Goal: Task Accomplishment & Management: Manage account settings

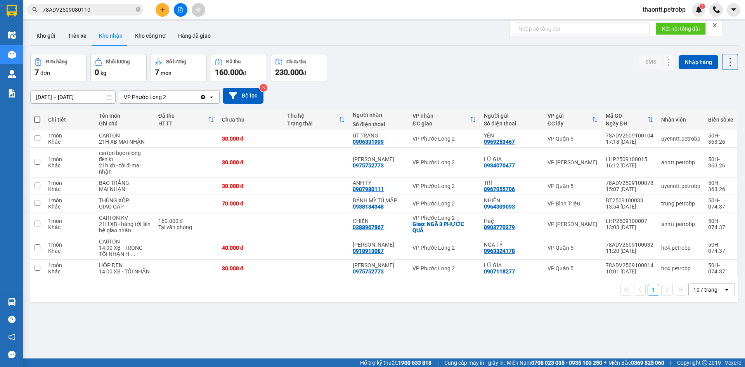
click at [399, 62] on section "Kết quả tìm kiếm ( 1 ) Bộ lọc Mã ĐH Trạng thái Món hàng Tổng cước Chưa cước Ngư…" at bounding box center [372, 183] width 745 height 367
click at [666, 13] on span "thaontt.petrobp" at bounding box center [665, 10] width 56 height 10
click at [662, 17] on ul "Đăng xuất Đổi mật khẩu" at bounding box center [663, 30] width 57 height 28
click at [662, 27] on span "Đăng xuất" at bounding box center [667, 24] width 40 height 9
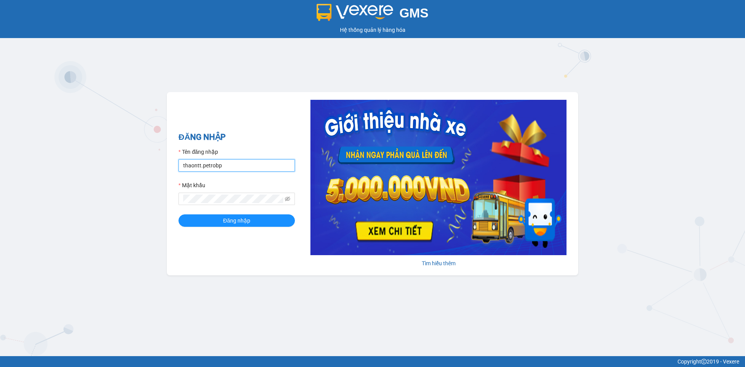
click at [225, 169] on input "thaontt.petrobp" at bounding box center [237, 165] width 116 height 12
type input "pl1.petrobp"
click at [242, 223] on span "Đăng nhập" at bounding box center [236, 220] width 27 height 9
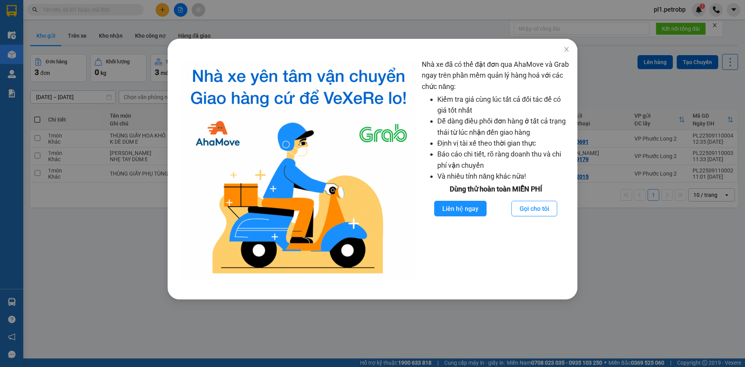
click at [109, 243] on div "Nhà xe đã có thể đặt đơn qua AhaMove và Grab ngay trên phần mềm quản lý hàng ho…" at bounding box center [372, 183] width 745 height 367
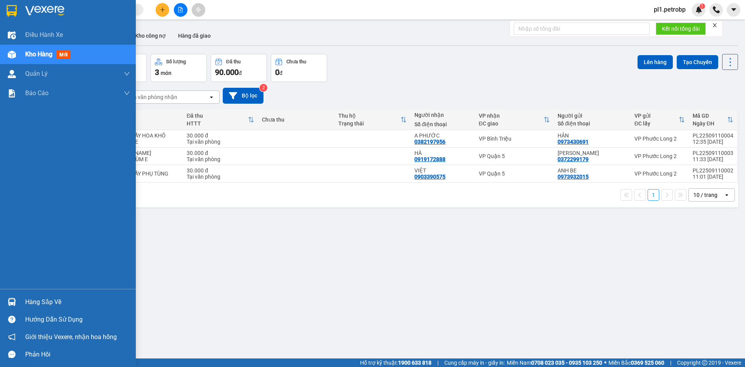
click at [27, 297] on div "Hàng sắp về" at bounding box center [77, 302] width 105 height 12
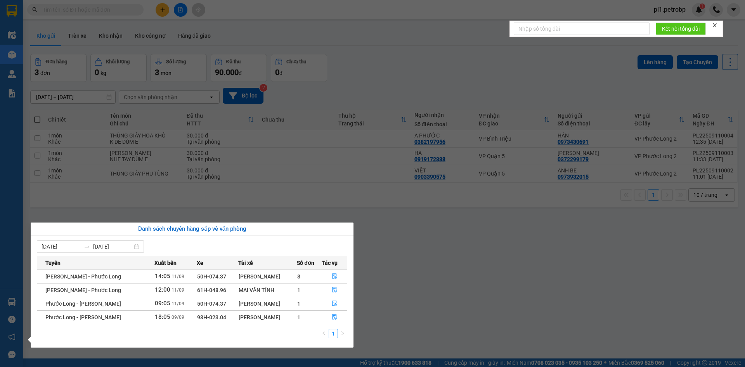
click at [150, 153] on section "Kết quả tìm kiếm ( 0 ) Bộ lọc No Data pl1.petrobp 1 Điều hành xe Kho hàng mới Q…" at bounding box center [372, 183] width 745 height 367
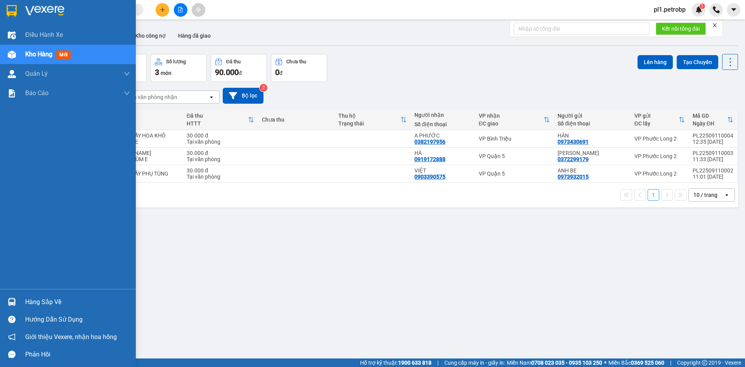
click at [38, 290] on div "Hàng sắp về Hướng dẫn sử dụng Giới thiệu Vexere, nhận hoa hồng Phản hồi" at bounding box center [68, 326] width 136 height 74
click at [29, 303] on div "Hàng sắp về" at bounding box center [77, 302] width 105 height 12
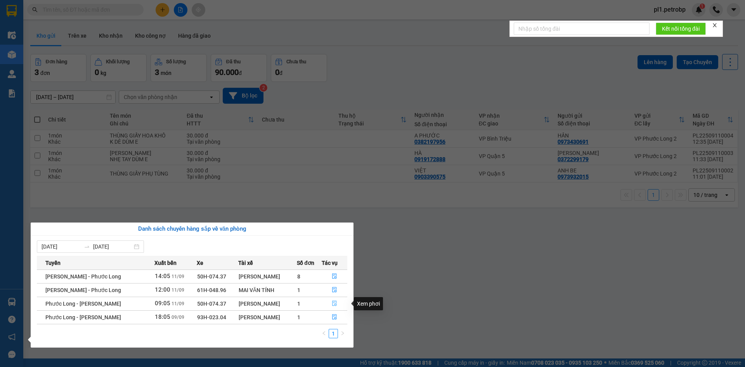
click at [335, 303] on icon "file-done" at bounding box center [334, 303] width 5 height 5
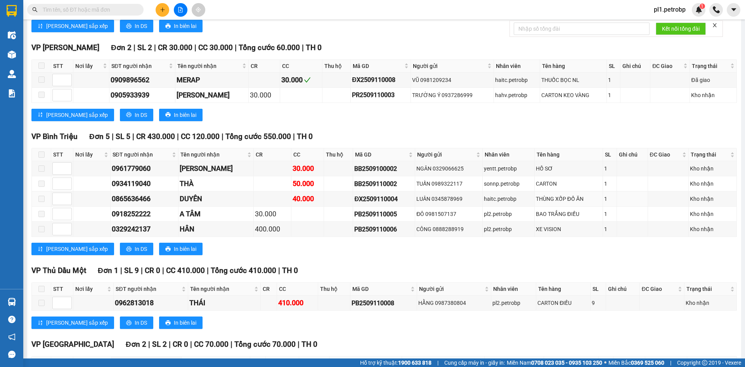
scroll to position [970, 0]
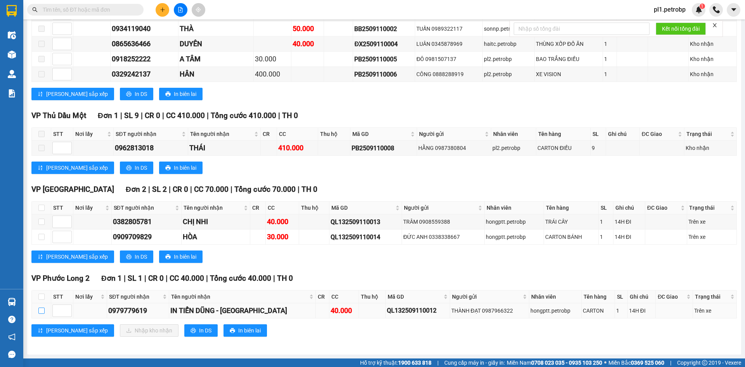
click at [43, 313] on input "checkbox" at bounding box center [41, 311] width 6 height 6
checkbox input "true"
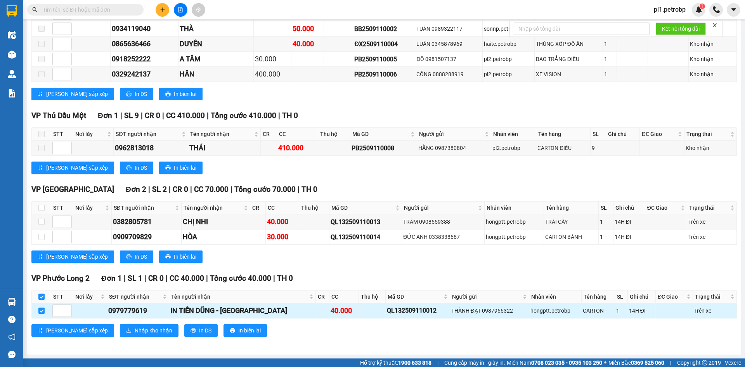
click at [43, 313] on input "checkbox" at bounding box center [41, 311] width 6 height 6
checkbox input "false"
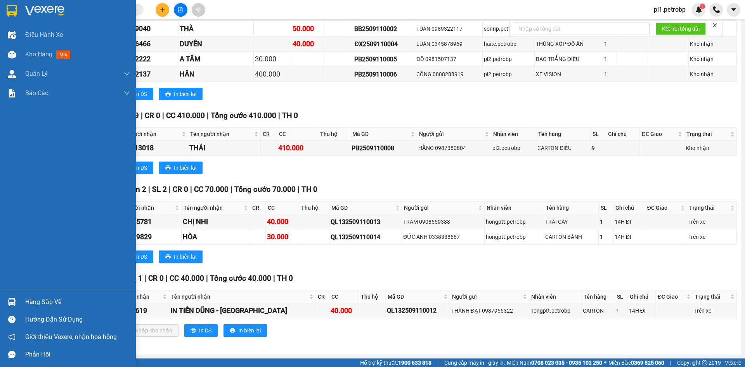
click at [17, 301] on div at bounding box center [12, 302] width 14 height 14
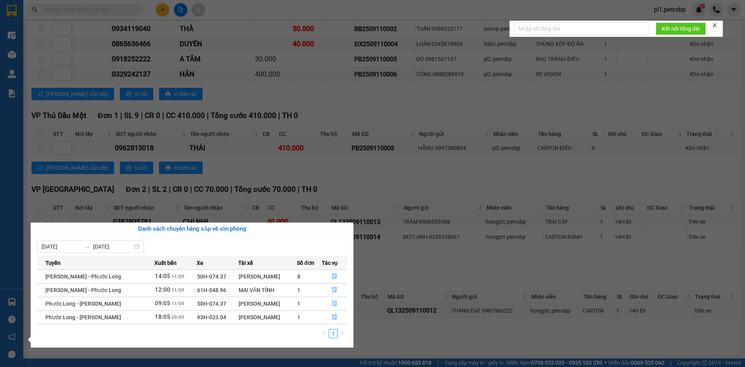
click at [493, 333] on section "Kết quả tìm kiếm ( 0 ) Bộ lọc No Data pl1.petrobp 1 Điều hành xe Kho hàng mới Q…" at bounding box center [372, 183] width 745 height 367
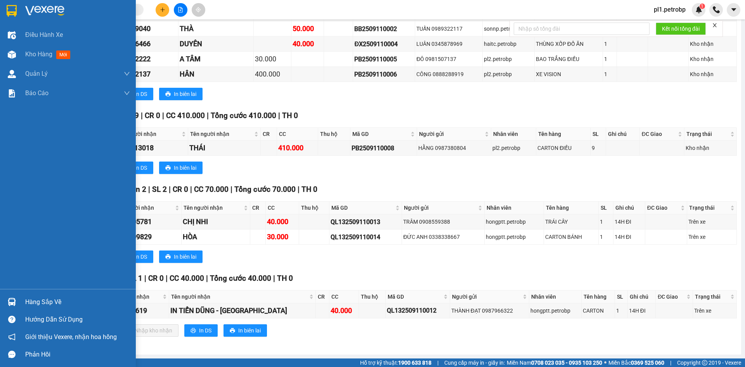
click at [45, 308] on div "Hàng sắp về" at bounding box center [77, 302] width 105 height 12
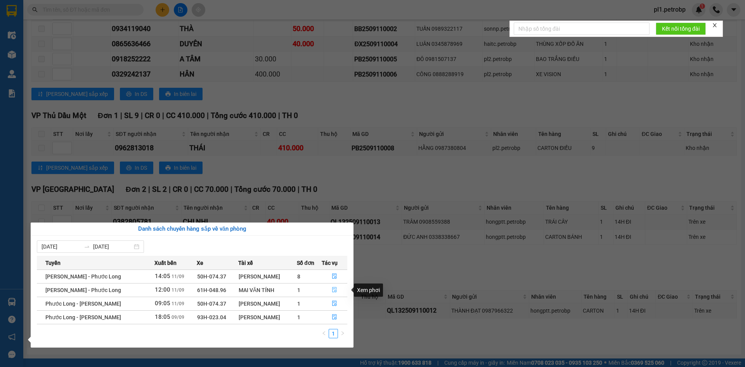
click at [333, 289] on icon "file-done" at bounding box center [334, 289] width 5 height 5
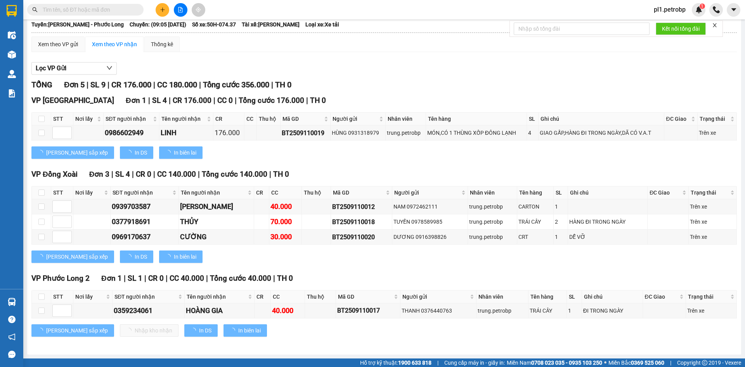
scroll to position [43, 0]
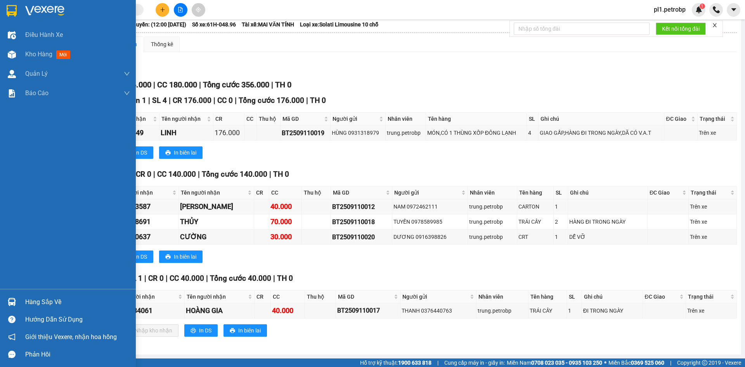
click at [44, 307] on div "Hàng sắp về" at bounding box center [77, 302] width 105 height 12
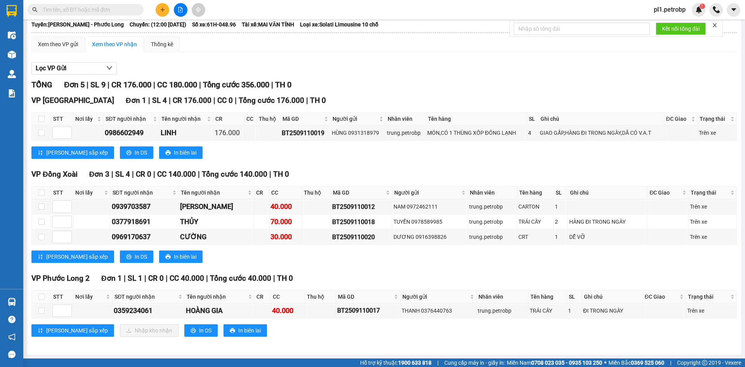
click at [390, 286] on section "Kết quả tìm kiếm ( 0 ) Bộ lọc No Data pl1.petrobp 1 Điều hành xe Kho hàng mới Q…" at bounding box center [372, 183] width 745 height 367
click at [166, 12] on button at bounding box center [163, 10] width 14 height 14
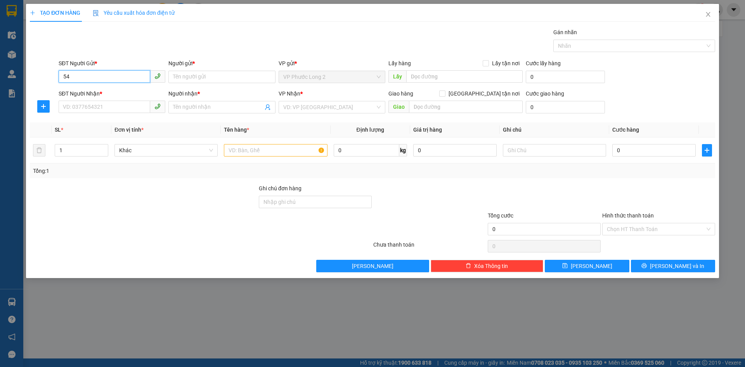
type input "545"
click at [105, 78] on input "545" at bounding box center [105, 76] width 92 height 12
click at [101, 108] on input "SĐT Người Nhận *" at bounding box center [105, 107] width 92 height 12
type input "0902756545"
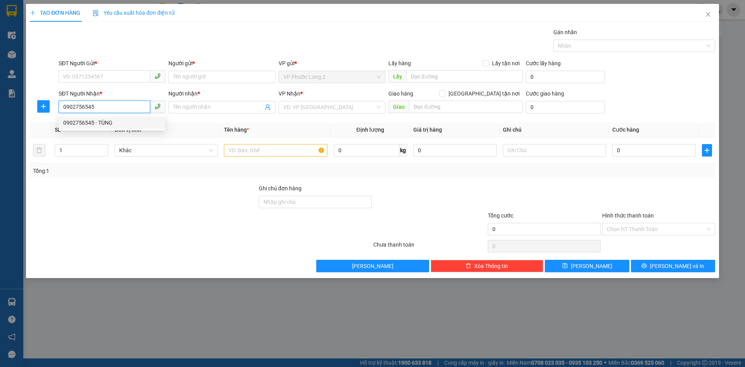
click at [120, 126] on div "0902756545 - TÙNG" at bounding box center [111, 122] width 97 height 9
type input "TÙNG"
type input "30.000"
type input "0902756545"
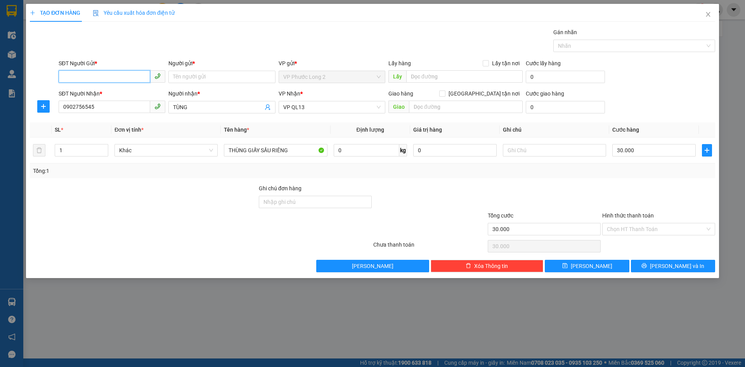
click at [111, 78] on input "SĐT Người Gửi *" at bounding box center [105, 76] width 92 height 12
click at [109, 93] on div "0909756545 - [PERSON_NAME]" at bounding box center [111, 92] width 97 height 9
type input "0909756545"
type input "MINH"
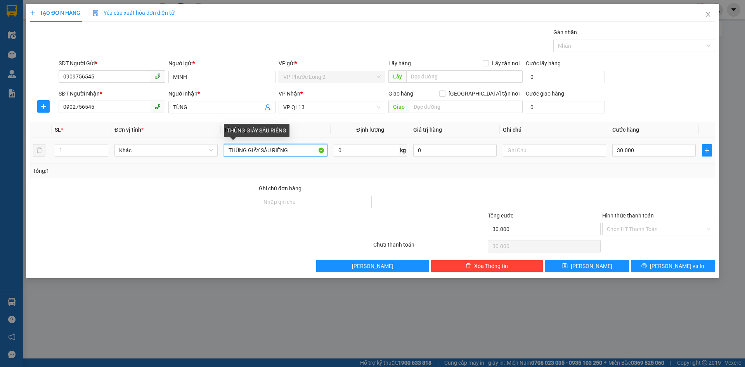
drag, startPoint x: 261, startPoint y: 152, endPoint x: 313, endPoint y: 154, distance: 52.5
click at [313, 154] on input "THÙNG GIẤY SẦU RIÊNG" at bounding box center [275, 150] width 103 height 12
type input "THÙNG GIẤY ĐIỀU"
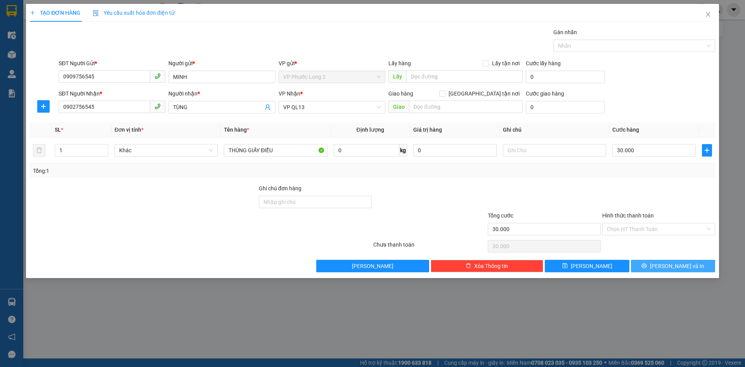
click at [679, 262] on span "[PERSON_NAME] và In" at bounding box center [677, 266] width 54 height 9
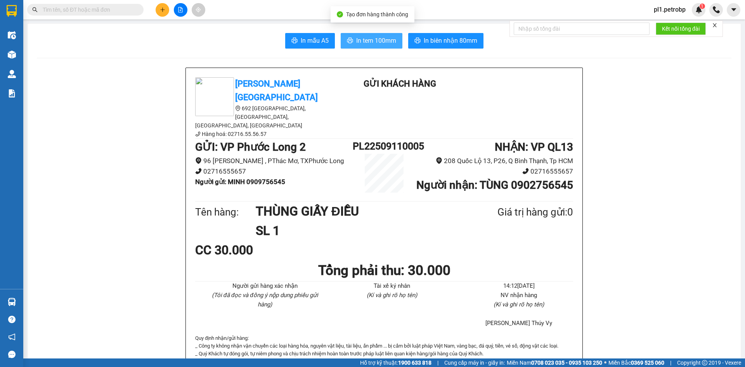
click at [389, 38] on span "In tem 100mm" at bounding box center [376, 41] width 40 height 10
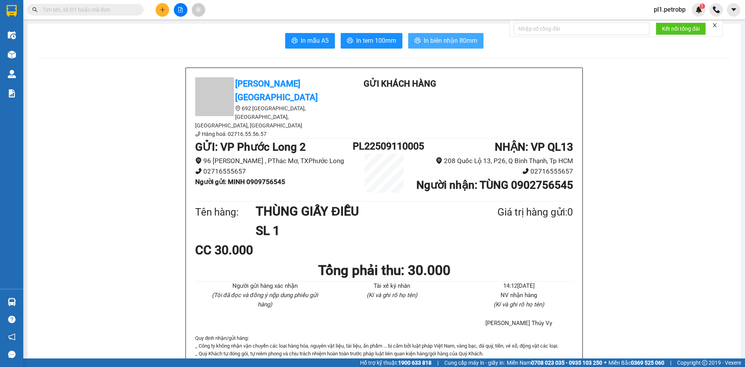
click at [449, 39] on span "In biên nhận 80mm" at bounding box center [451, 41] width 54 height 10
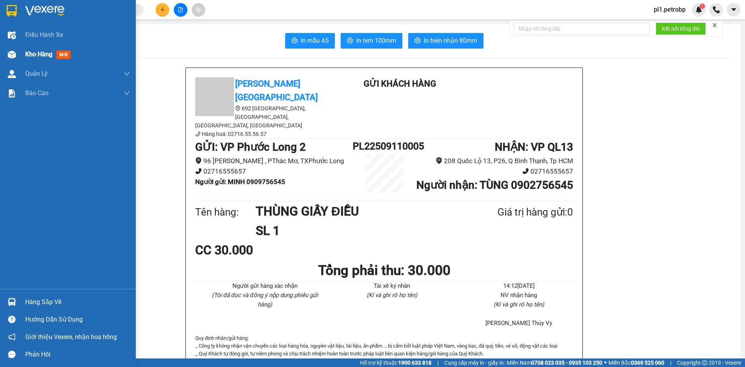
click at [37, 53] on span "Kho hàng" at bounding box center [38, 53] width 27 height 7
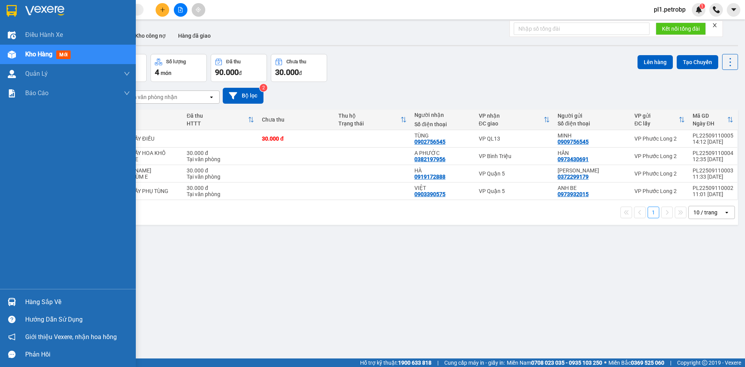
click at [27, 303] on div "Hàng sắp về" at bounding box center [77, 302] width 105 height 12
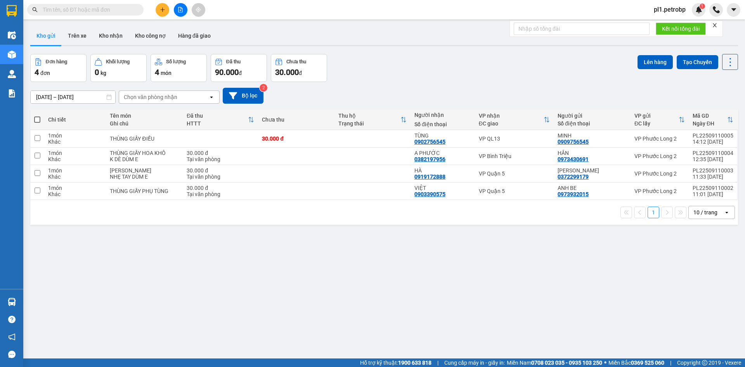
click at [501, 280] on section "Kết quả tìm kiếm ( 0 ) Bộ lọc No Data pl1.petrobp 1 Điều hành xe Kho hàng mới Q…" at bounding box center [372, 183] width 745 height 367
click at [102, 42] on button "Kho nhận" at bounding box center [111, 35] width 36 height 19
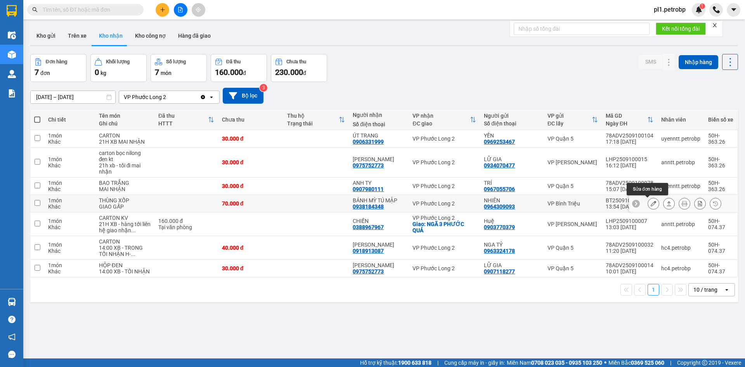
click at [651, 205] on icon at bounding box center [653, 203] width 5 height 5
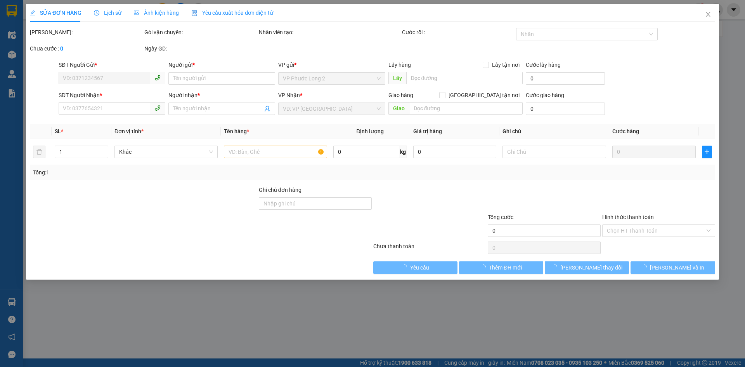
type input "0964309093"
type input "NHIÊN"
type input "0938184348"
type input "BÁNH MỲ TÚ MẬP"
type input "70.000"
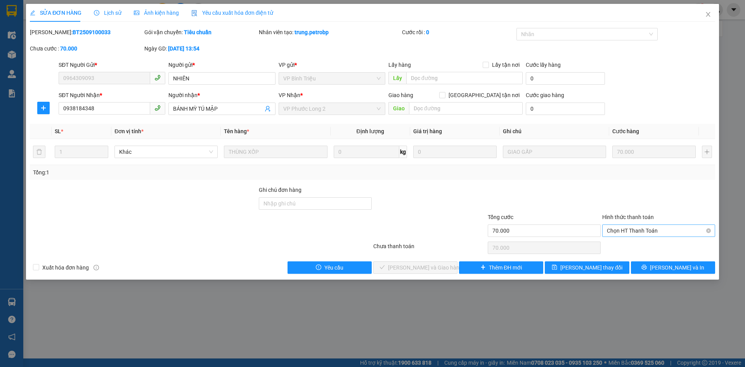
click at [624, 234] on span "Chọn HT Thanh Toán" at bounding box center [659, 231] width 104 height 12
click at [624, 245] on div "Tại văn phòng" at bounding box center [659, 246] width 104 height 9
type input "0"
click at [418, 270] on span "[PERSON_NAME] và Giao hàng" at bounding box center [425, 267] width 75 height 9
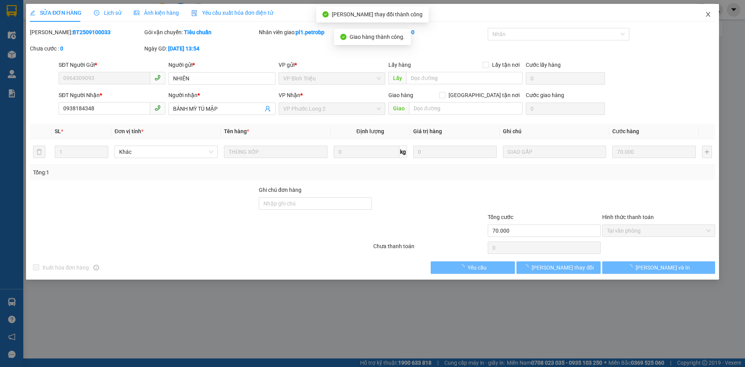
click at [708, 13] on icon "close" at bounding box center [708, 14] width 6 height 6
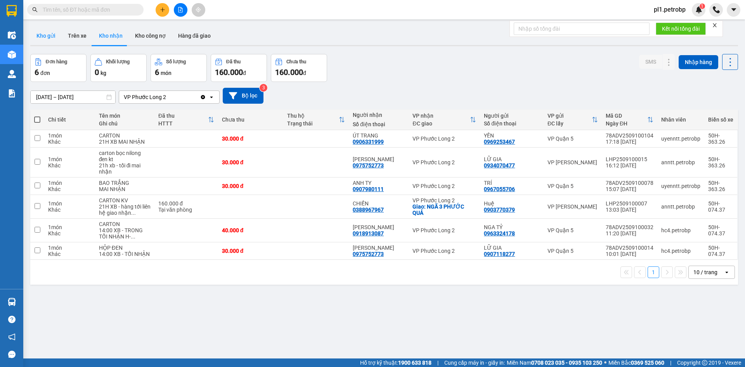
click at [53, 38] on button "Kho gửi" at bounding box center [45, 35] width 31 height 19
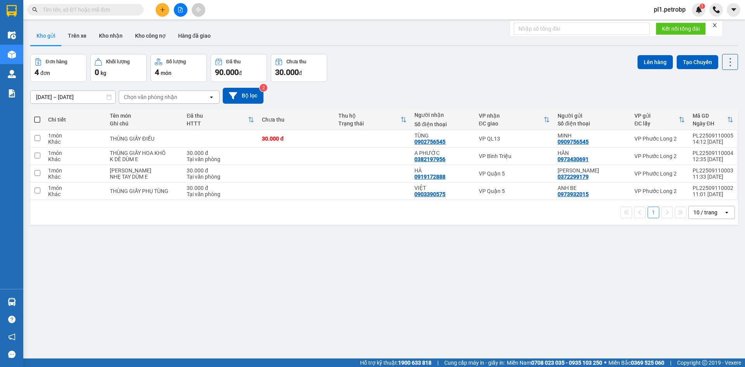
click at [22, 298] on div "Hàng sắp về" at bounding box center [11, 301] width 23 height 17
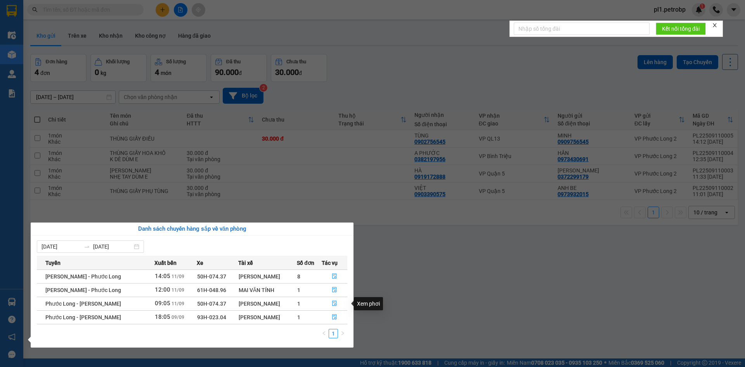
click at [433, 286] on section "Kết quả tìm kiếm ( 0 ) Bộ lọc No Data pl1.petrobp 1 Điều hành xe Kho hàng mới Q…" at bounding box center [372, 183] width 745 height 367
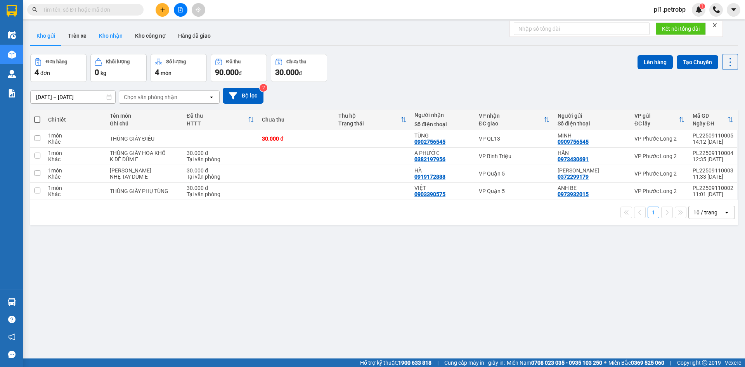
click at [109, 38] on button "Kho nhận" at bounding box center [111, 35] width 36 height 19
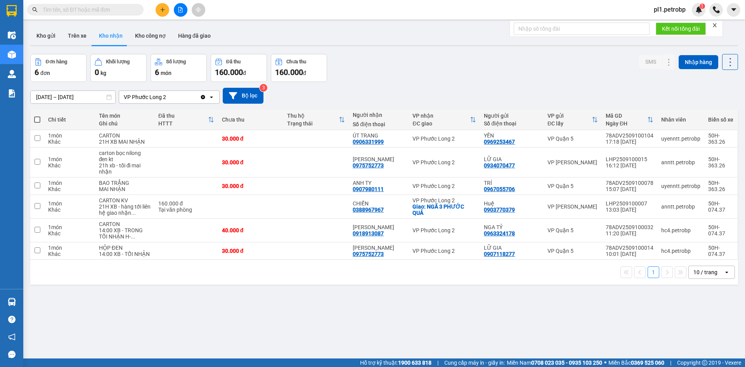
click at [19, 300] on div "Hàng sắp về" at bounding box center [11, 301] width 23 height 17
click at [427, 323] on section "Kết quả tìm kiếm ( 0 ) Bộ lọc No Data pl1.petrobp 1 Điều hành xe Kho hàng mới Q…" at bounding box center [372, 183] width 745 height 367
click at [26, 298] on main "ver 1.8.143 Kho gửi Trên xe Kho nhận Kho công nợ Hàng đã giao Đơn hàng 6 đơn Kh…" at bounding box center [372, 179] width 745 height 358
click at [18, 299] on div at bounding box center [12, 302] width 14 height 14
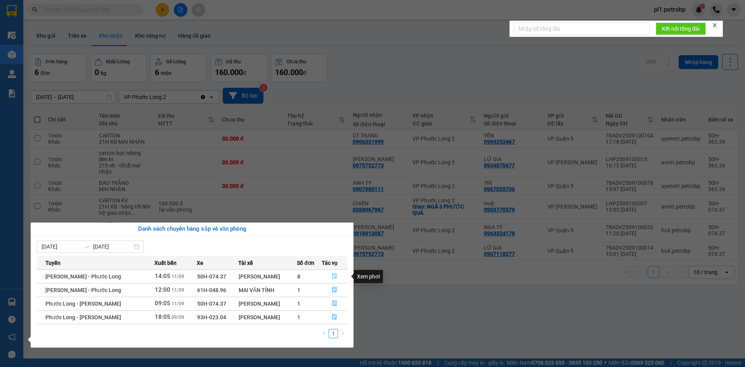
click at [335, 275] on icon "file-done" at bounding box center [334, 275] width 5 height 5
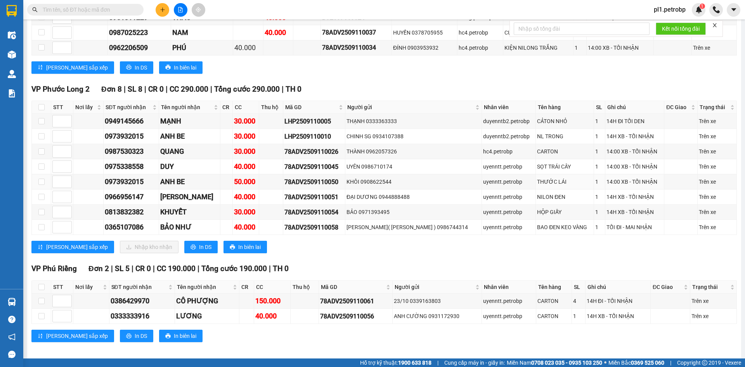
scroll to position [1126, 0]
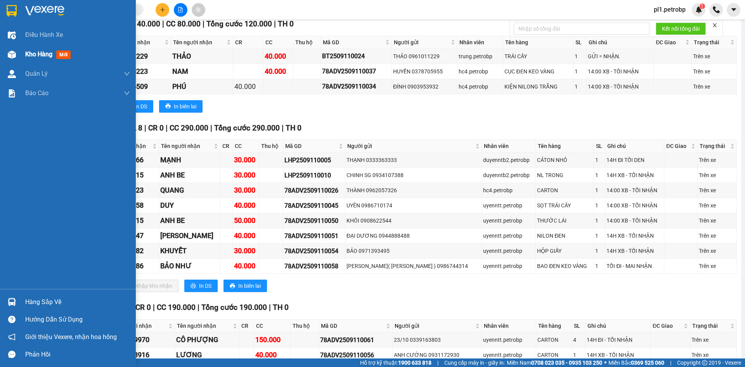
click at [34, 59] on div "Kho hàng mới" at bounding box center [49, 54] width 49 height 10
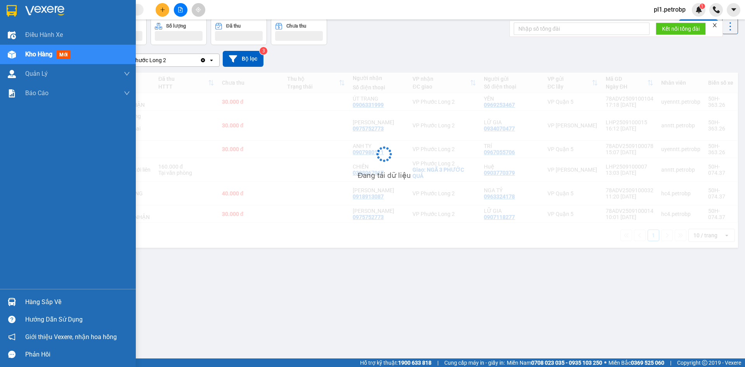
scroll to position [36, 0]
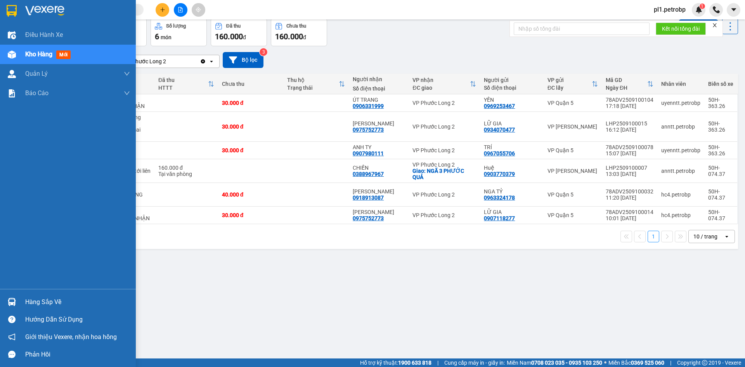
click at [34, 305] on div "Hàng sắp về" at bounding box center [77, 302] width 105 height 12
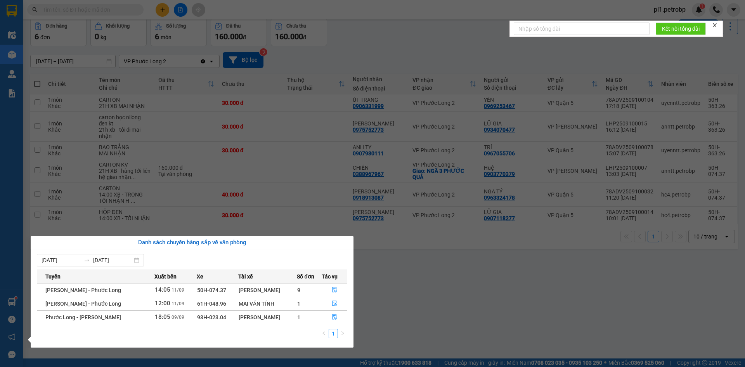
click at [445, 281] on section "Kết quả tìm kiếm ( 0 ) Bộ lọc No Data pl1.petrobp 1 Điều hành xe Kho hàng mới Q…" at bounding box center [372, 183] width 745 height 367
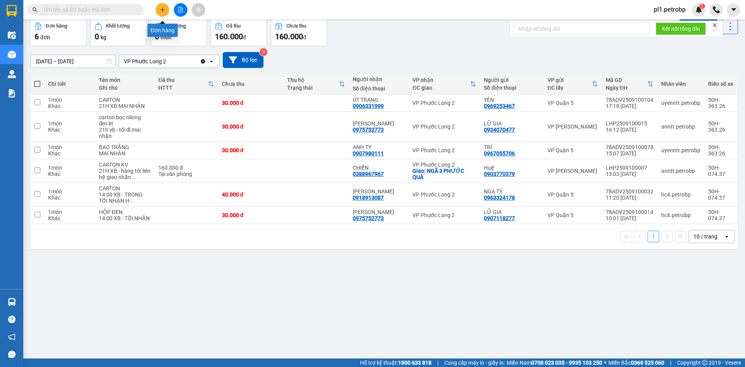
click at [165, 7] on icon "plus" at bounding box center [162, 9] width 5 height 5
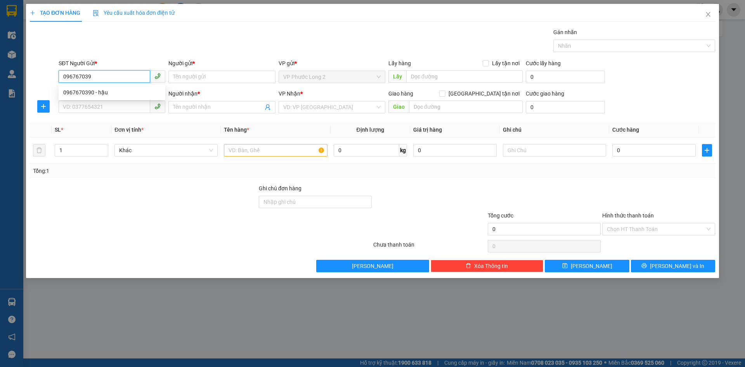
type input "0967670390"
click at [104, 92] on div "0967670390 - hậu" at bounding box center [111, 92] width 97 height 9
type input "hậu"
type input "0335527190"
type input "LOAN"
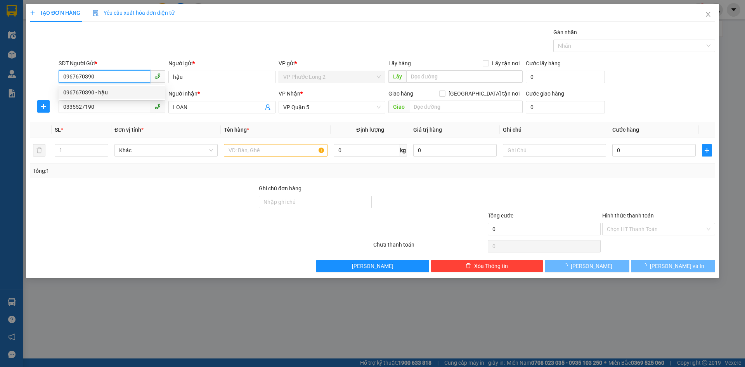
type input "50.000"
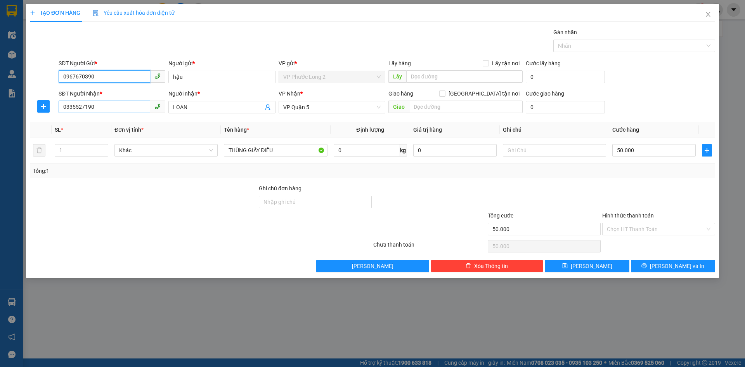
type input "0967670390"
click at [106, 108] on input "0335527190" at bounding box center [105, 107] width 92 height 12
type input "0976788779"
click at [108, 123] on div "0976788779 - C HÓA" at bounding box center [111, 122] width 97 height 9
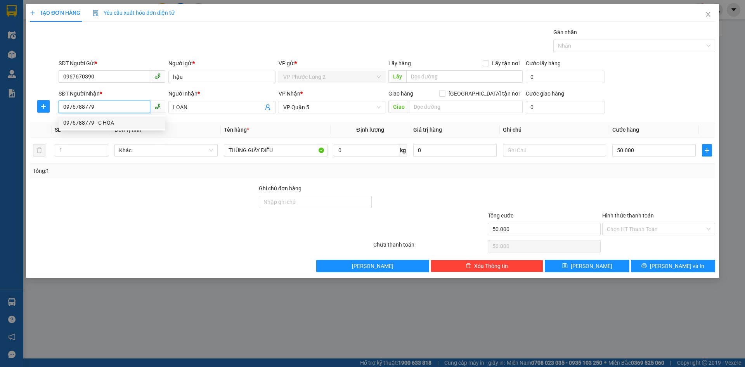
type input "C HÓA"
type input "30.000"
type input "0976788779"
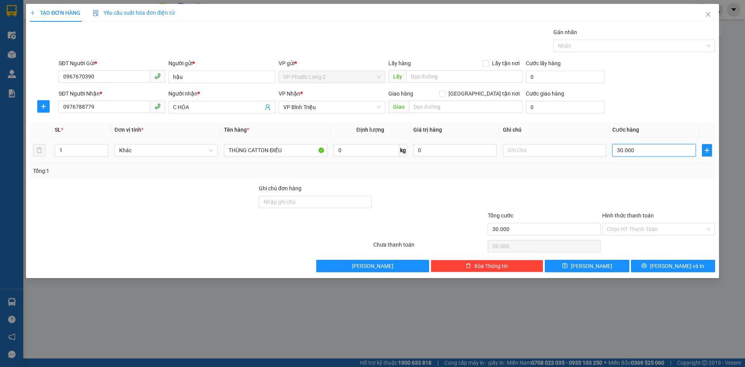
click at [641, 151] on input "30.000" at bounding box center [654, 150] width 83 height 12
type input "4"
type input "40"
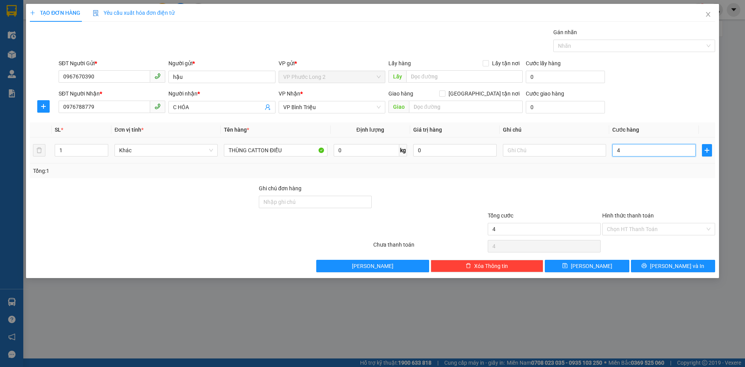
type input "40"
type input "400"
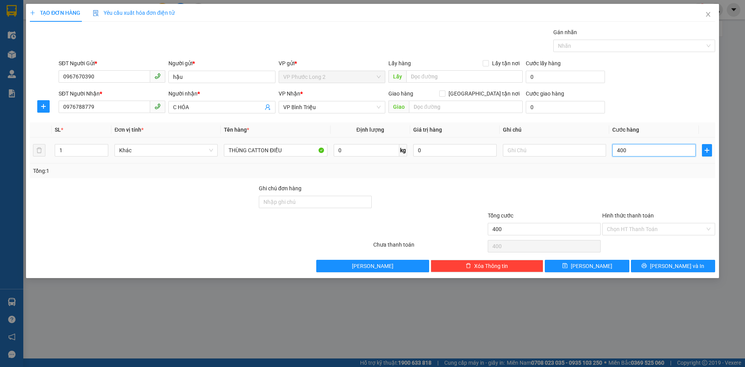
type input "4.000"
type input "40.000"
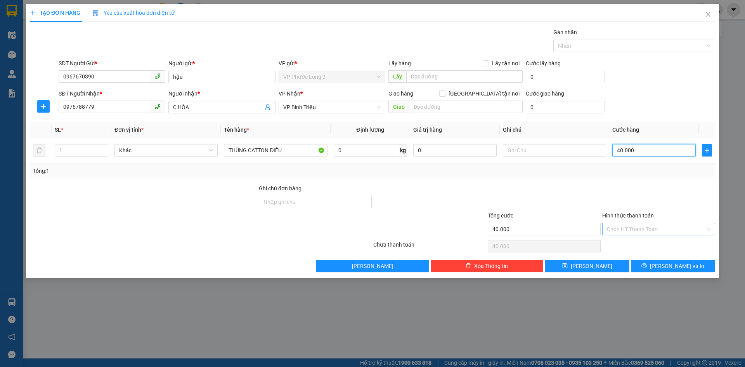
type input "40.000"
click at [679, 233] on input "Hình thức thanh toán" at bounding box center [656, 229] width 98 height 12
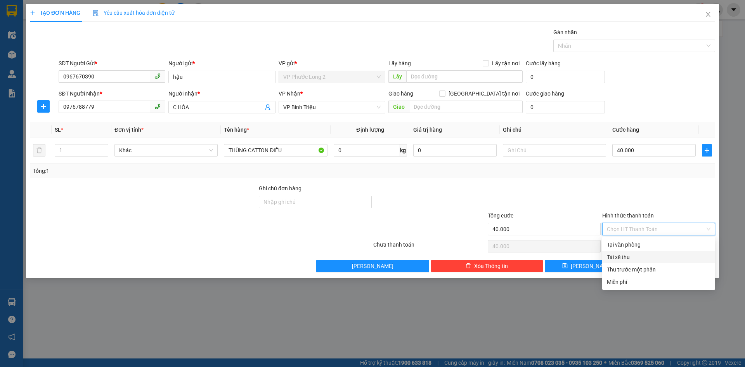
click at [656, 247] on div "Tại văn phòng" at bounding box center [659, 244] width 104 height 9
type input "0"
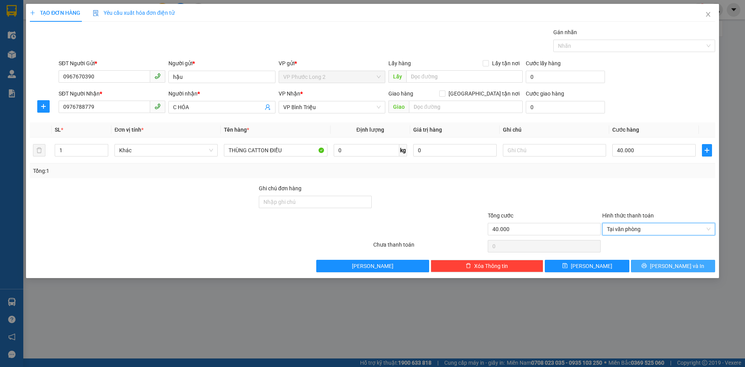
click at [647, 266] on icon "printer" at bounding box center [644, 265] width 5 height 5
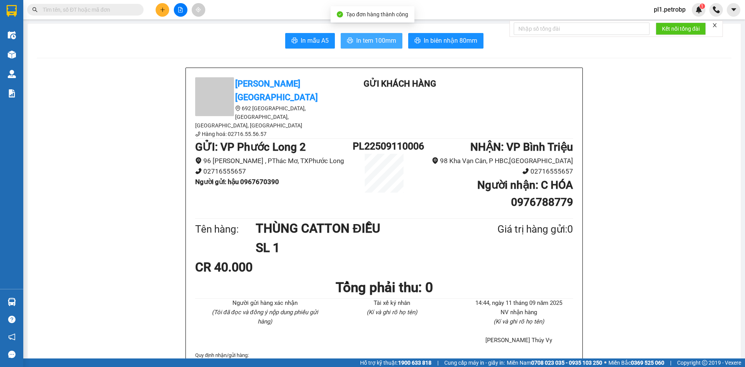
click at [372, 42] on span "In tem 100mm" at bounding box center [376, 41] width 40 height 10
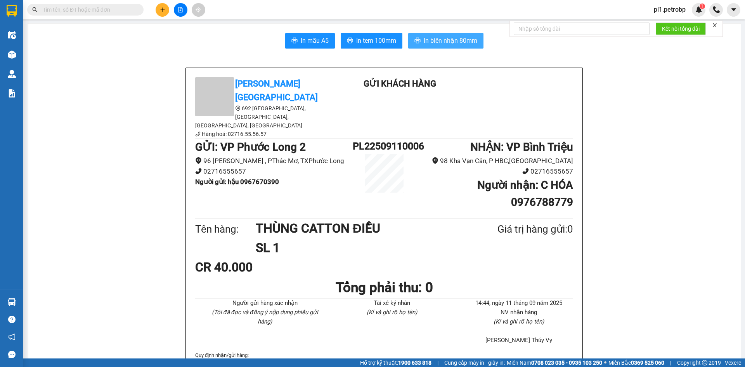
click at [441, 39] on span "In biên nhận 80mm" at bounding box center [451, 41] width 54 height 10
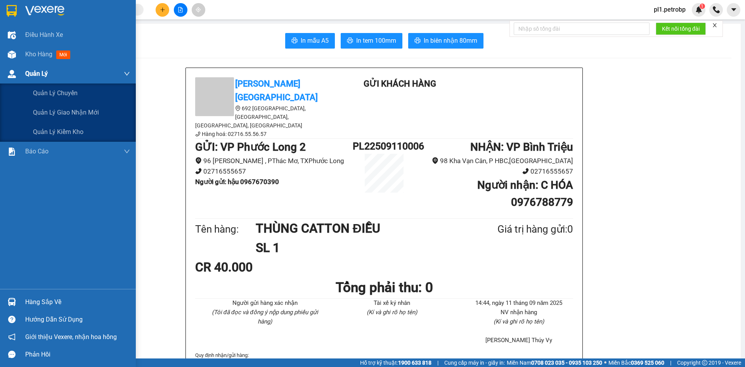
click at [28, 66] on div "Quản Lý" at bounding box center [77, 73] width 105 height 19
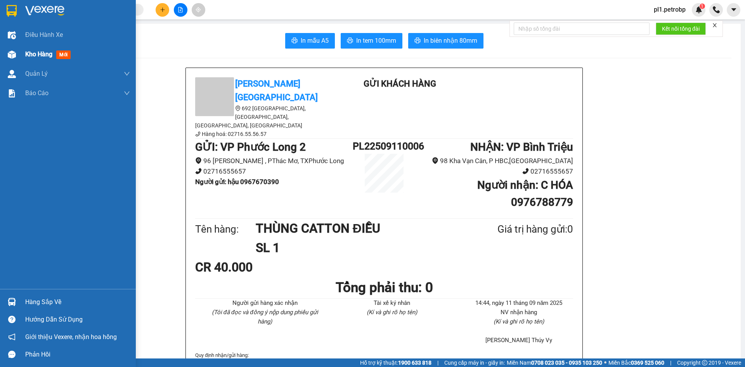
click at [34, 59] on div "Kho hàng mới" at bounding box center [49, 54] width 49 height 10
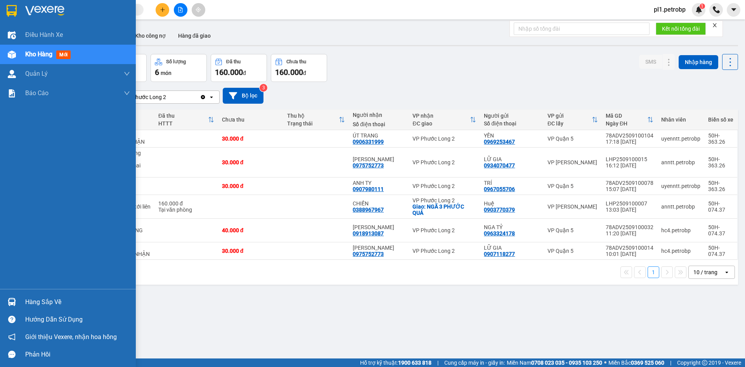
click at [44, 299] on div "Hàng sắp về" at bounding box center [77, 302] width 105 height 12
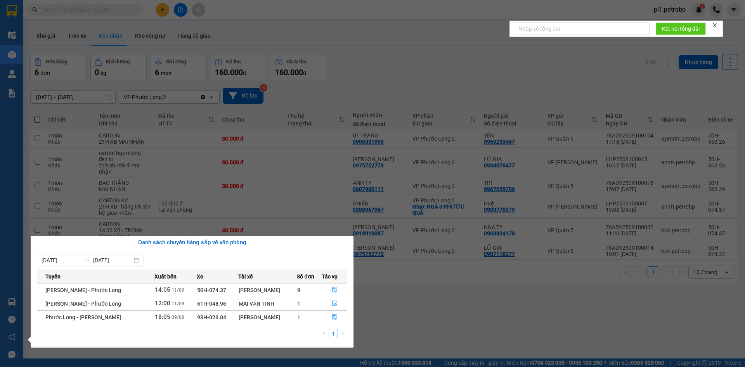
click at [188, 39] on section "Kết quả tìm kiếm ( 0 ) Bộ lọc No Data pl1.petrobp 1 Điều hành xe Kho hàng mới Q…" at bounding box center [372, 183] width 745 height 367
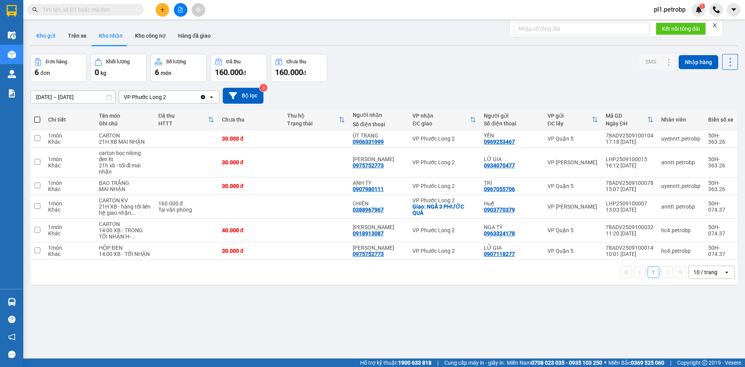
click at [50, 39] on button "Kho gửi" at bounding box center [45, 35] width 31 height 19
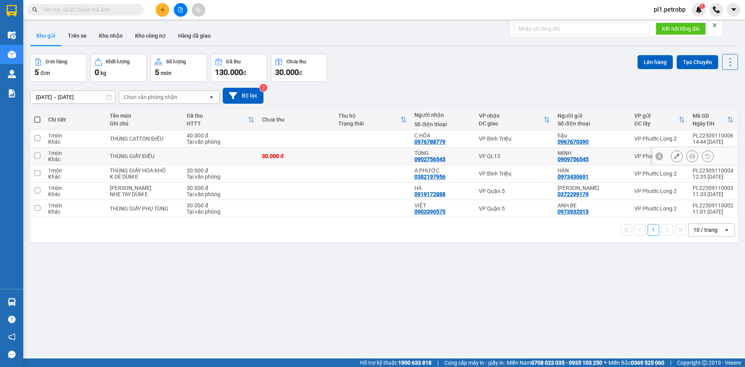
click at [135, 154] on div "THÙNG GIẤY ĐIỀU" at bounding box center [144, 156] width 69 height 6
checkbox input "true"
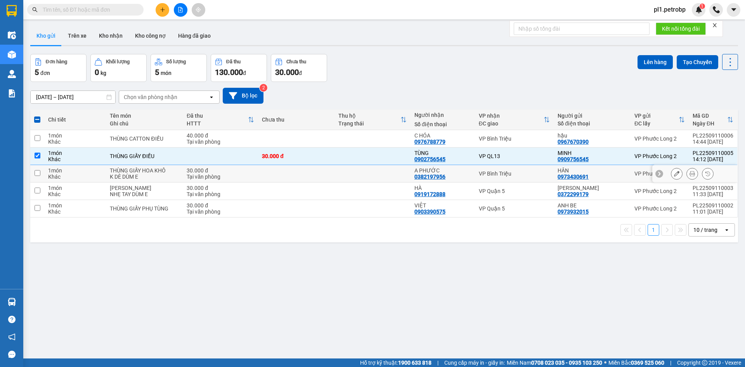
click at [139, 174] on div "K DÈ DÙM E" at bounding box center [144, 177] width 69 height 6
checkbox input "true"
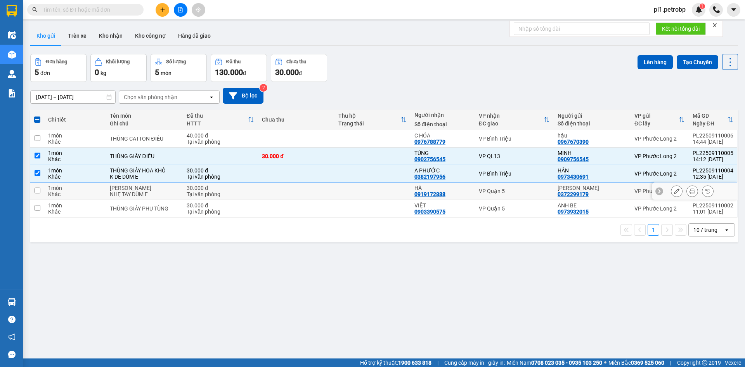
click at [136, 195] on div "NHẸ TAY DÙM E" at bounding box center [144, 194] width 69 height 6
checkbox input "true"
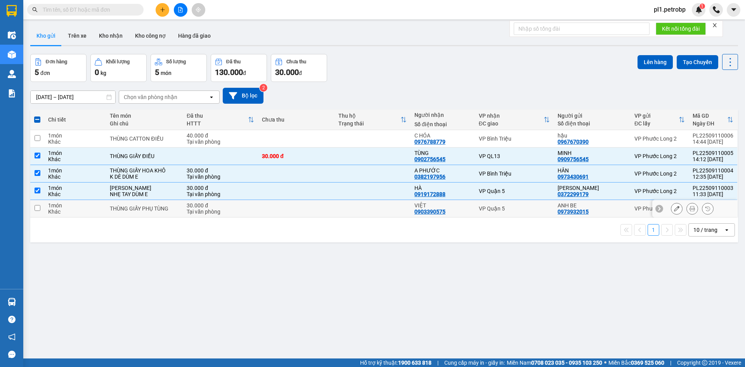
click at [137, 212] on td "THÙNG GIẤY PHỤ TÙNG" at bounding box center [144, 208] width 77 height 17
checkbox input "true"
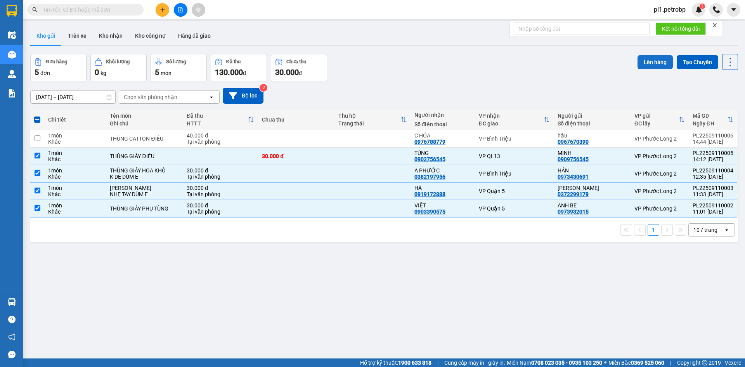
click at [655, 63] on button "Lên hàng" at bounding box center [655, 62] width 35 height 14
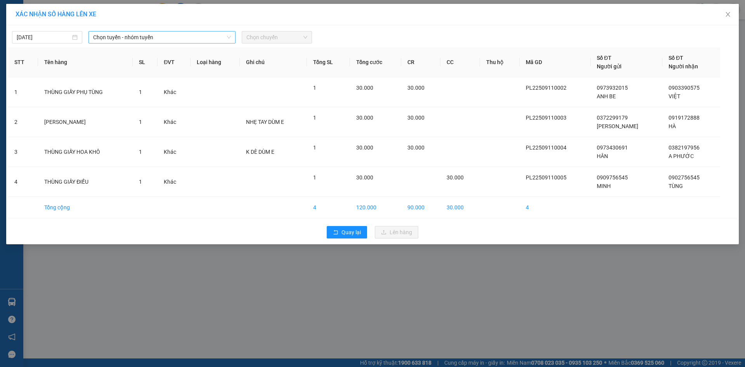
click at [207, 38] on span "Chọn tuyến - nhóm tuyến" at bounding box center [162, 37] width 138 height 12
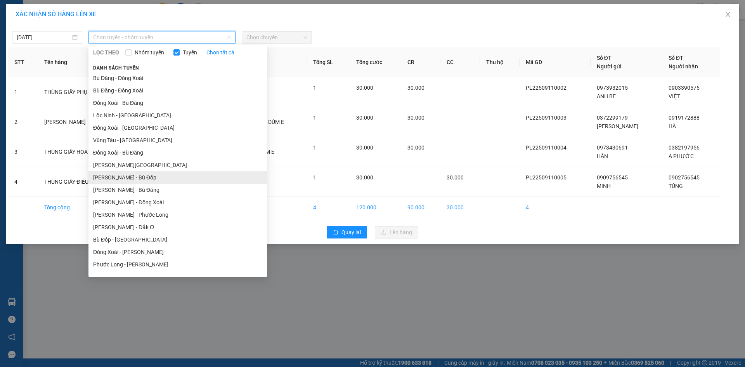
scroll to position [47, 0]
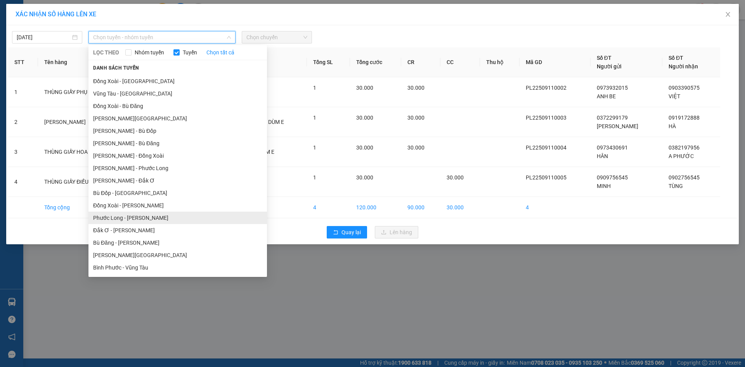
click at [155, 214] on li "Phước Long - [PERSON_NAME]" at bounding box center [178, 218] width 179 height 12
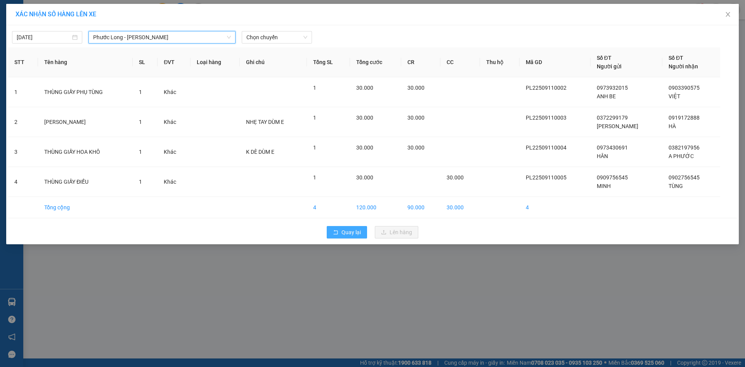
click at [360, 237] on button "Quay lại" at bounding box center [347, 232] width 40 height 12
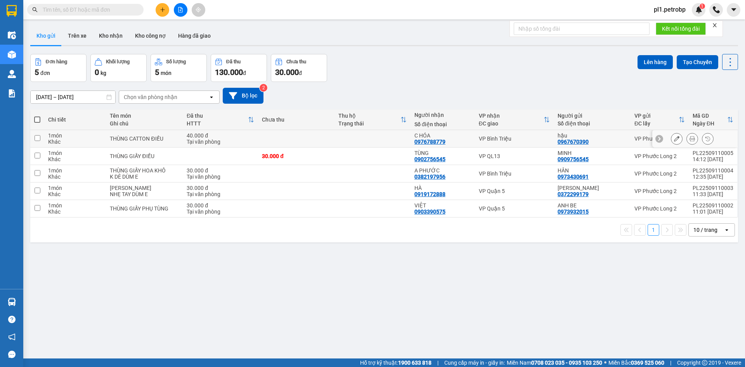
click at [208, 136] on div "40.000 đ" at bounding box center [221, 135] width 68 height 6
checkbox input "true"
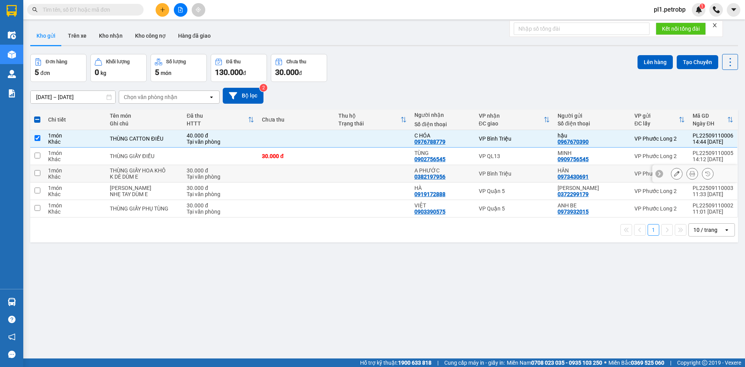
click at [187, 177] on div "Tại văn phòng" at bounding box center [221, 177] width 68 height 6
checkbox input "true"
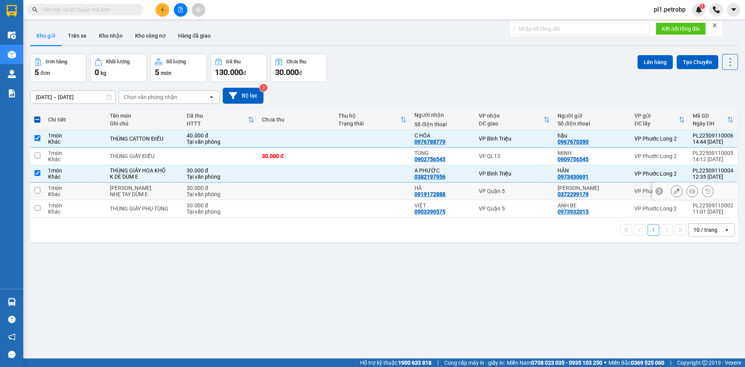
click at [183, 188] on td "30.000 đ Tại văn phòng" at bounding box center [220, 190] width 75 height 17
checkbox input "true"
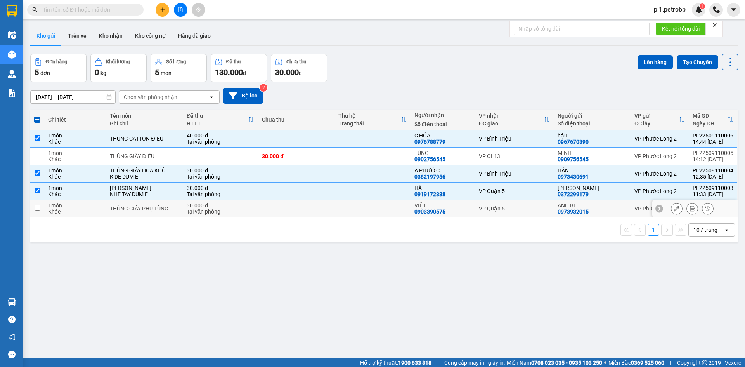
click at [183, 204] on td "30.000 đ Tại văn phòng" at bounding box center [220, 208] width 75 height 17
checkbox input "true"
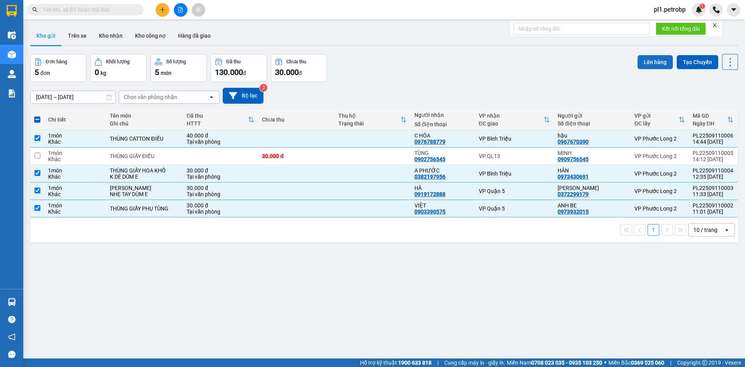
click at [646, 66] on button "Lên hàng" at bounding box center [655, 62] width 35 height 14
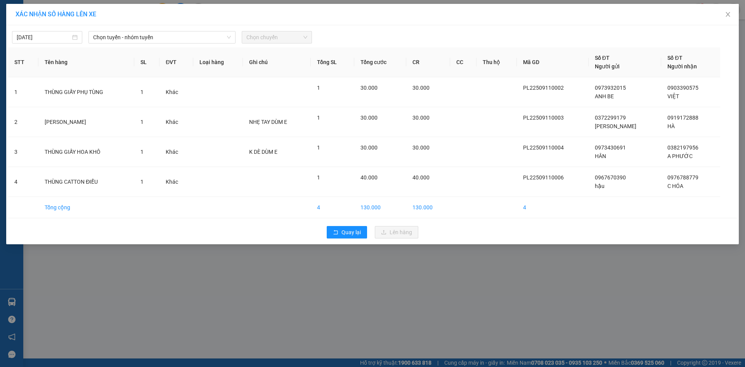
click at [178, 47] on div "[DATE] Chọn tuyến - nhóm tuyến Chọn chuyến STT Tên hàng SL ĐVT Loại hàng Ghi ch…" at bounding box center [372, 134] width 733 height 219
click at [177, 39] on span "Chọn tuyến - nhóm tuyến" at bounding box center [162, 37] width 138 height 12
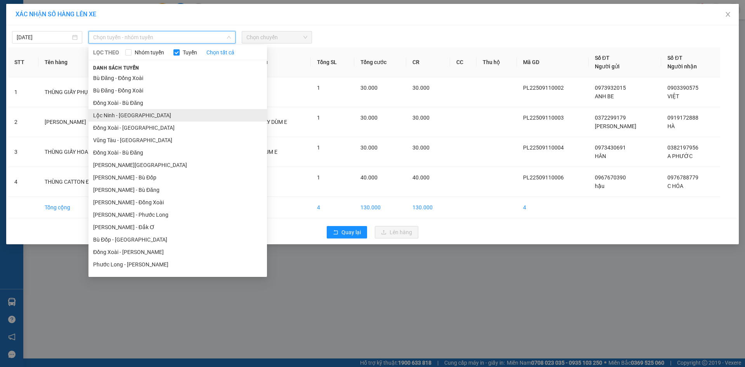
scroll to position [39, 0]
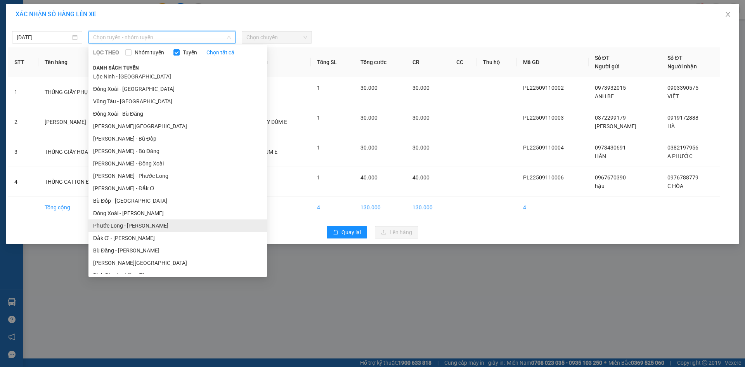
click at [154, 226] on li "Phước Long - [PERSON_NAME]" at bounding box center [178, 225] width 179 height 12
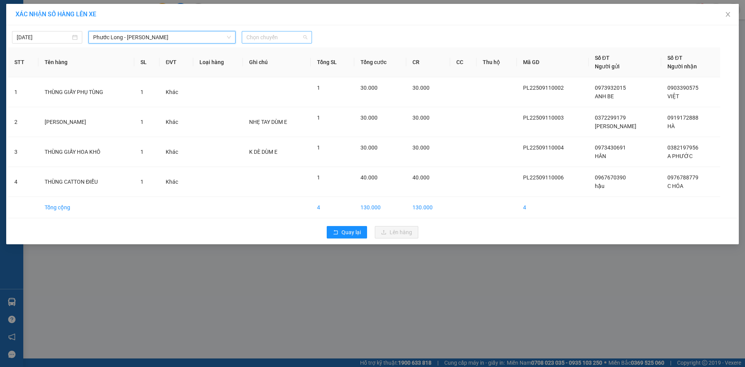
click at [286, 41] on span "Chọn chuyến" at bounding box center [277, 37] width 61 height 12
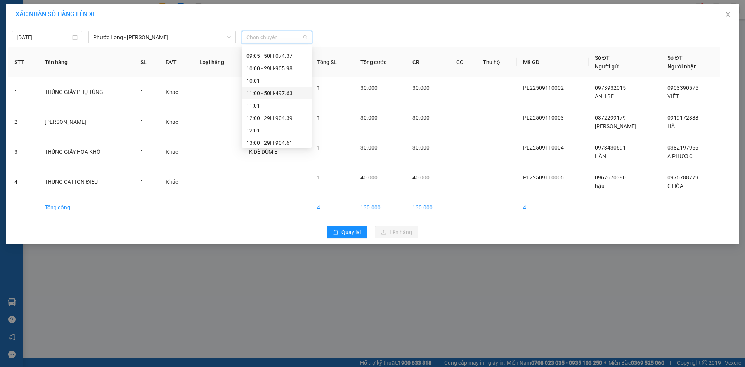
scroll to position [311, 0]
click at [288, 131] on div "15:01" at bounding box center [277, 127] width 61 height 9
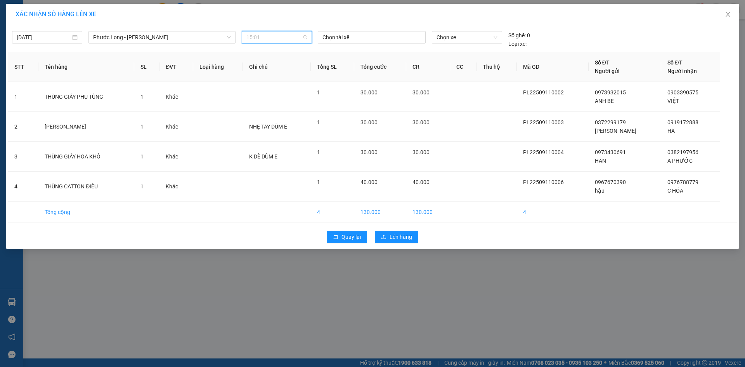
click at [276, 39] on span "15:01" at bounding box center [277, 37] width 61 height 12
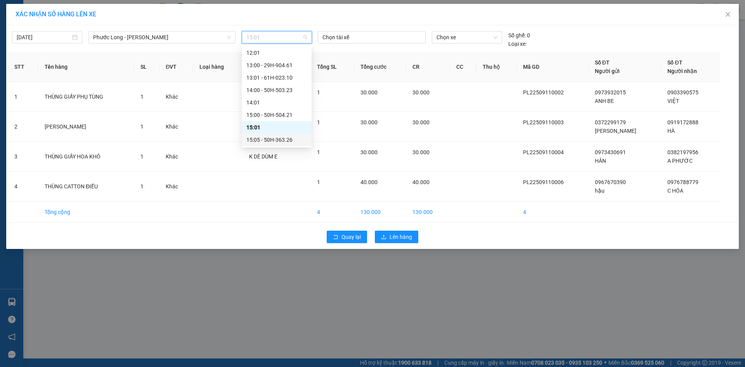
click at [282, 134] on div "15:05 - 50H-363.26" at bounding box center [277, 140] width 70 height 12
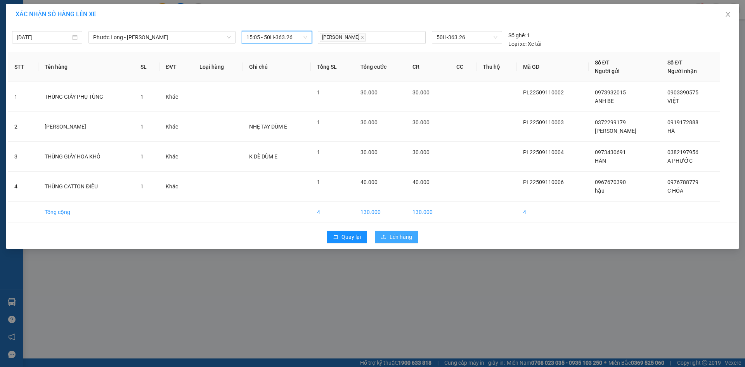
click at [399, 232] on button "Lên hàng" at bounding box center [396, 237] width 43 height 12
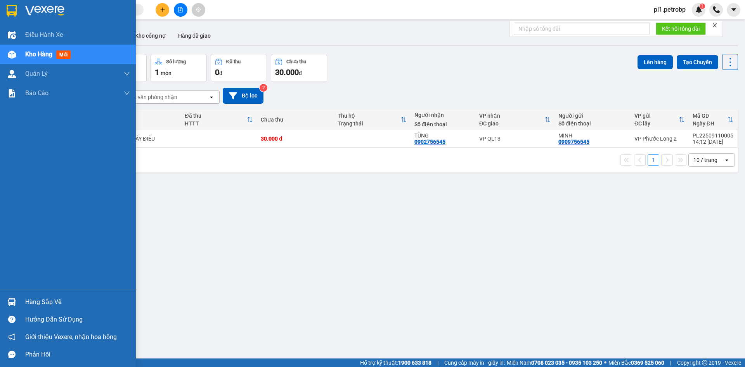
click at [16, 301] on div at bounding box center [12, 302] width 14 height 14
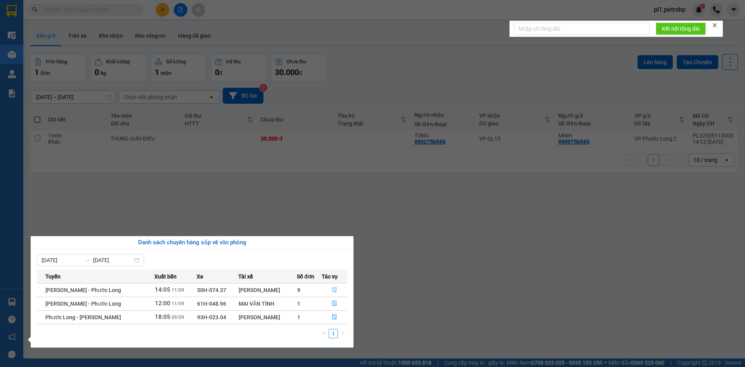
click at [333, 292] on icon "file-done" at bounding box center [334, 289] width 5 height 5
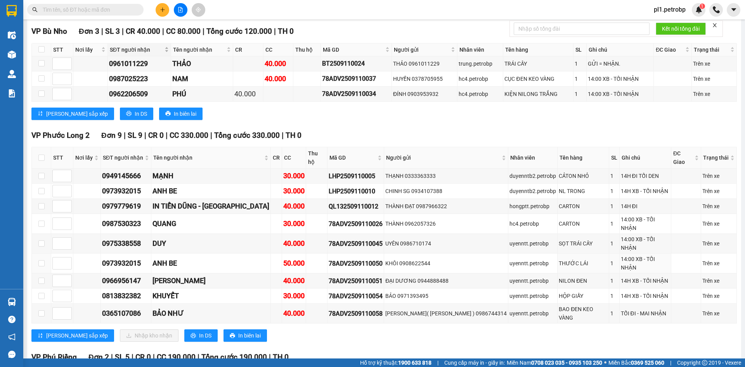
scroll to position [1359, 0]
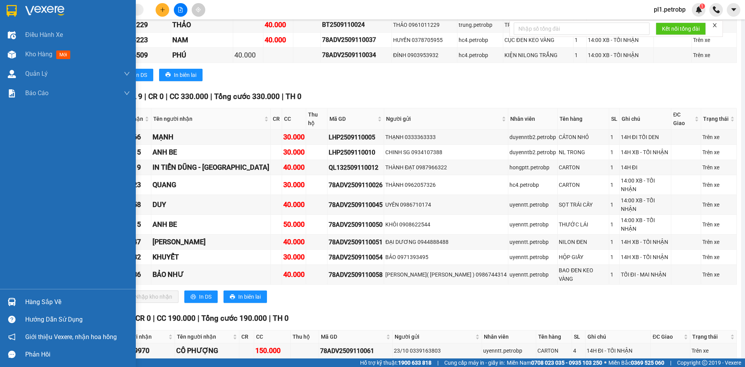
click at [6, 311] on div "Hướng dẫn sử dụng" at bounding box center [68, 319] width 136 height 17
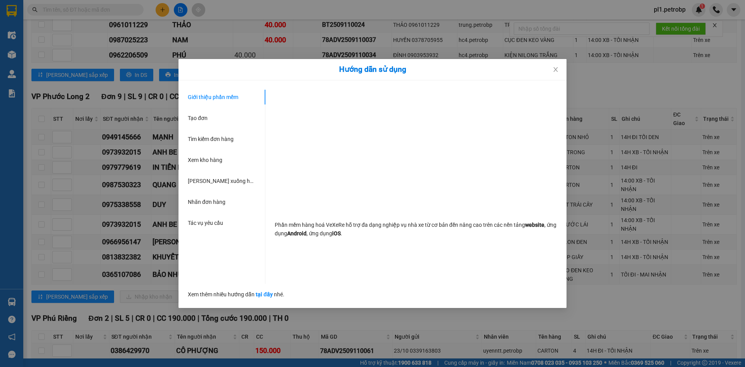
click at [148, 291] on div "Hướng dẫn sử dụng Giới thiệu phần mềm Tạo đơn Tìm kiếm đơn hàng Xem kho hàng Lê…" at bounding box center [372, 183] width 745 height 367
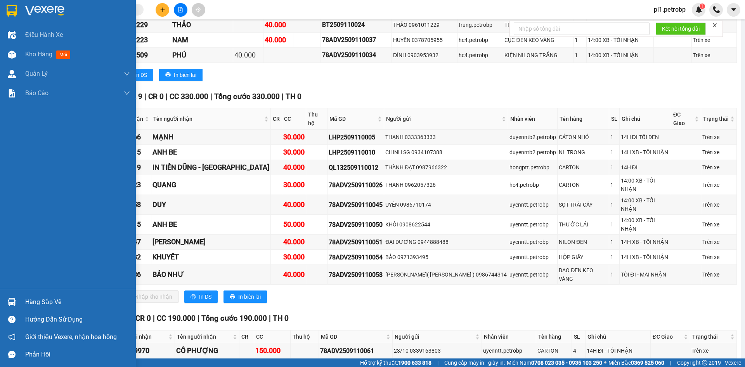
click at [21, 297] on div "Hàng sắp về" at bounding box center [68, 301] width 136 height 17
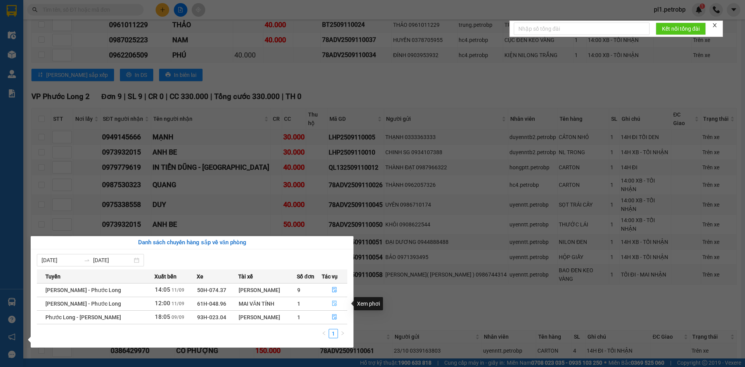
click at [330, 304] on button "button" at bounding box center [334, 303] width 25 height 12
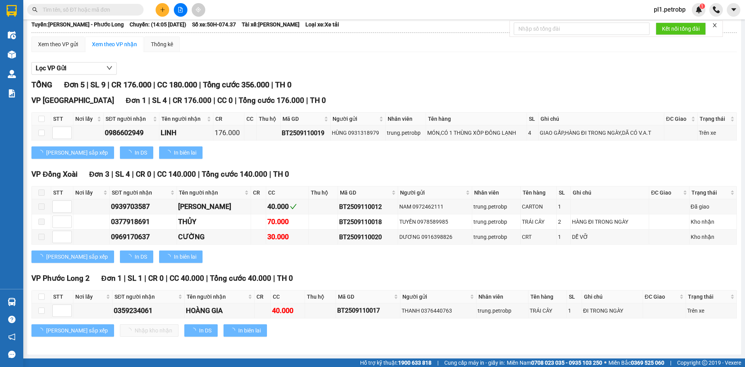
scroll to position [43, 0]
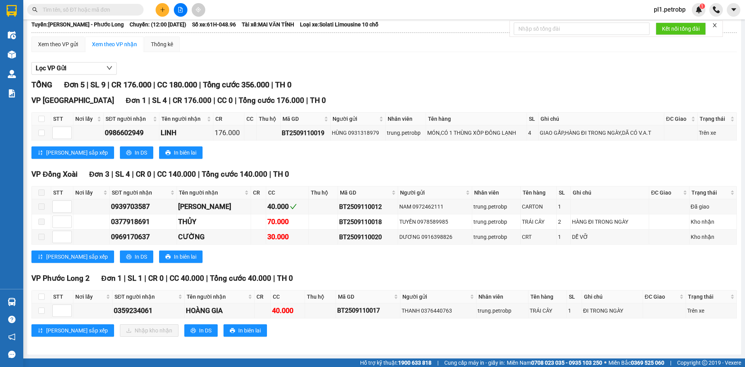
click at [35, 306] on td at bounding box center [41, 310] width 19 height 15
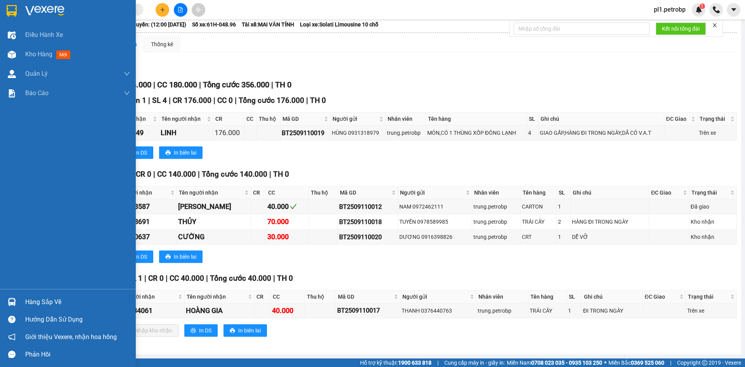
click at [8, 304] on img at bounding box center [12, 302] width 8 height 8
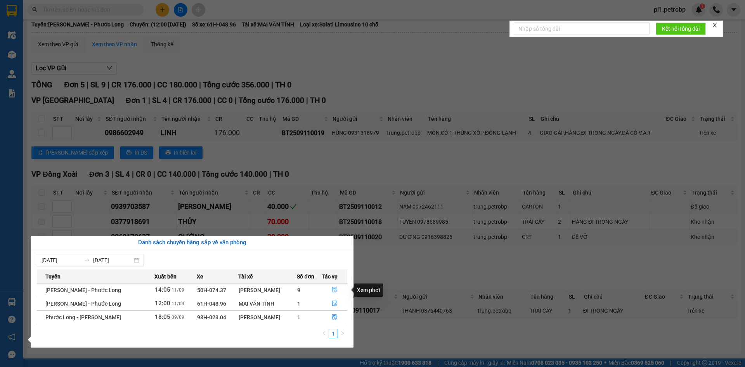
click at [341, 288] on button "button" at bounding box center [334, 290] width 25 height 12
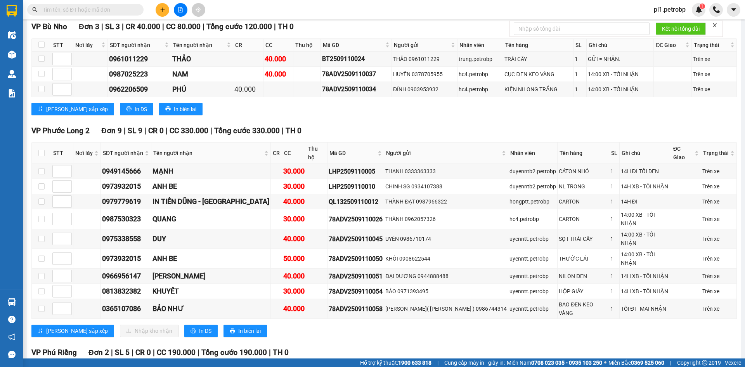
scroll to position [1392, 0]
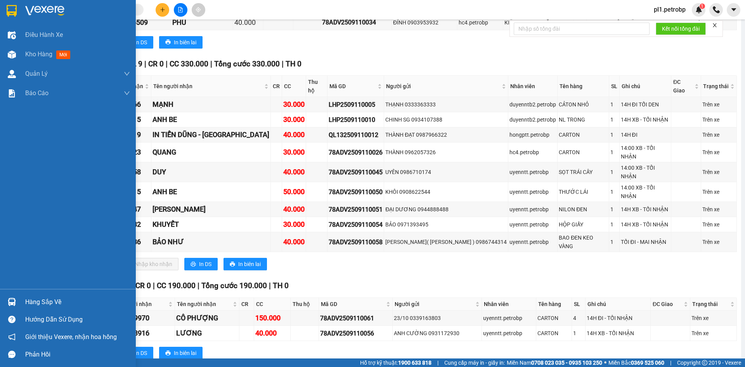
click at [7, 302] on div at bounding box center [12, 302] width 14 height 14
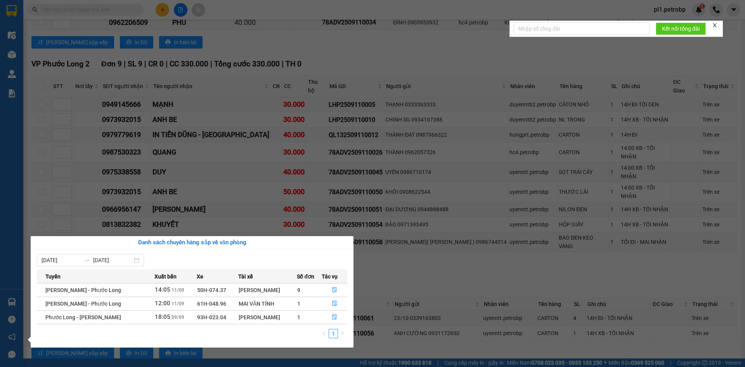
click at [418, 254] on section "Kết quả tìm kiếm ( 0 ) Bộ lọc No Data pl1.petrobp 1 Điều hành xe Kho hàng mới Q…" at bounding box center [372, 183] width 745 height 367
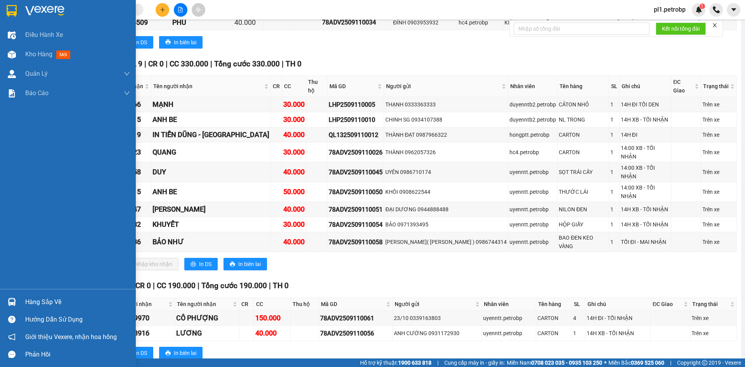
click at [20, 294] on div "Hàng sắp về" at bounding box center [68, 301] width 136 height 17
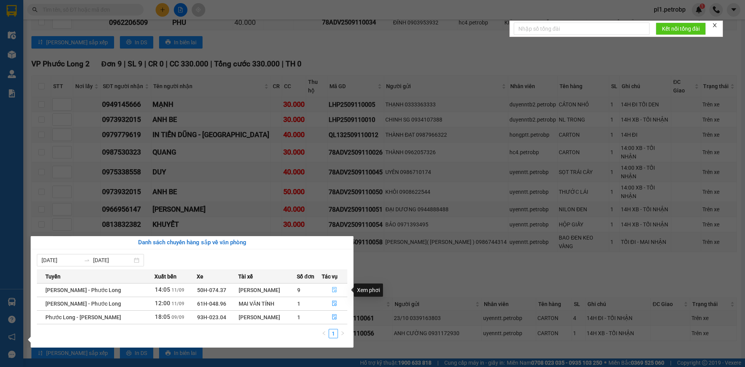
click at [332, 287] on icon "file-done" at bounding box center [334, 289] width 5 height 5
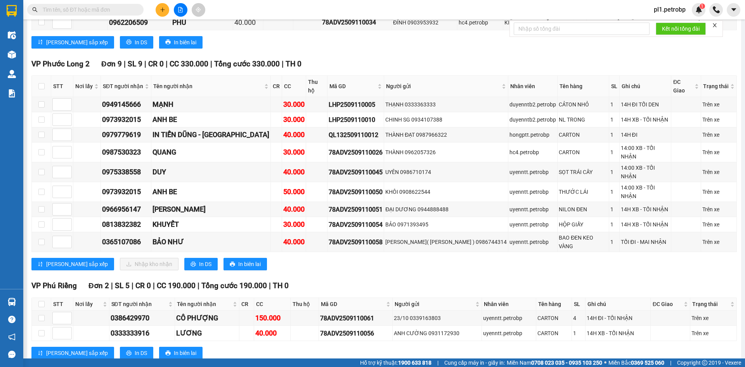
scroll to position [1236, 0]
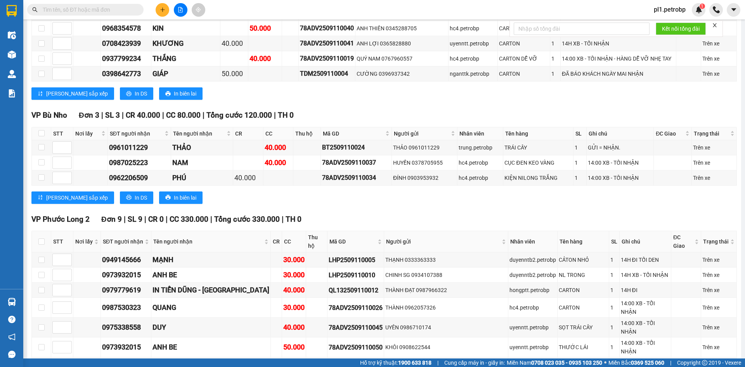
click at [11, 299] on img at bounding box center [12, 302] width 8 height 8
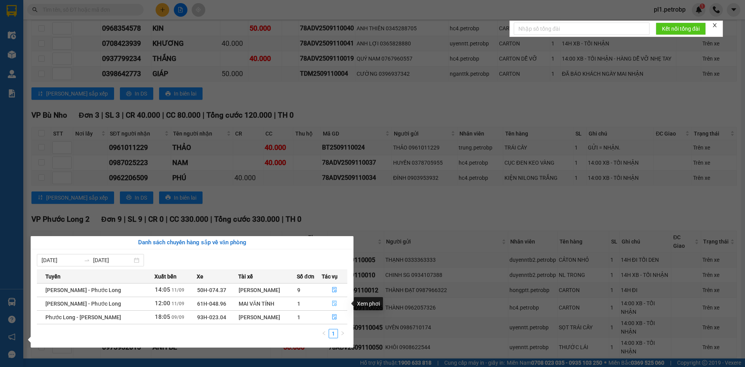
click at [335, 302] on icon "file-done" at bounding box center [334, 303] width 5 height 5
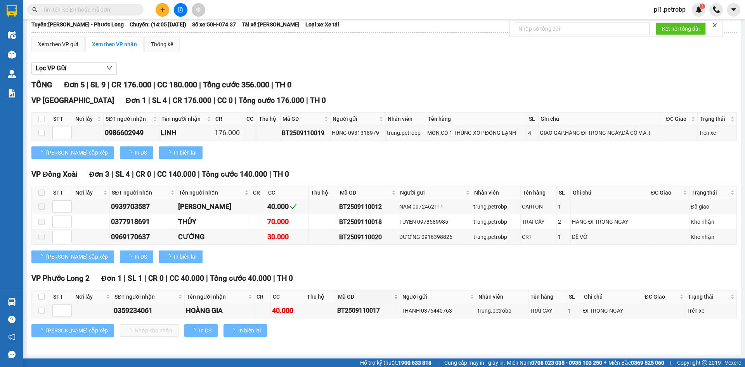
scroll to position [43, 0]
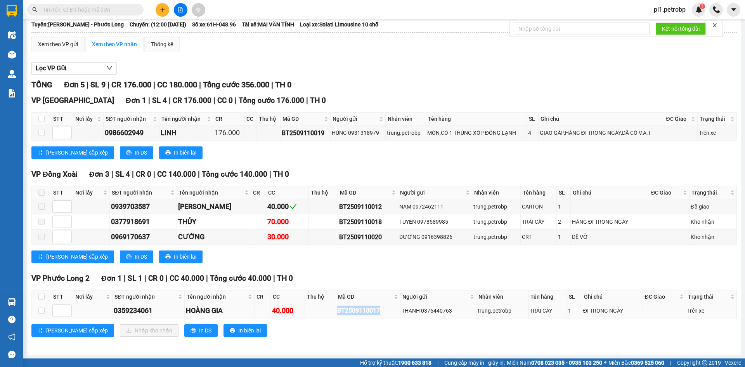
drag, startPoint x: 337, startPoint y: 308, endPoint x: 380, endPoint y: 311, distance: 42.9
click at [380, 311] on div "BT2509110017" at bounding box center [368, 311] width 62 height 10
copy div "BT2509110017"
drag, startPoint x: 116, startPoint y: 19, endPoint x: 120, endPoint y: 10, distance: 8.7
paste input "BT2509110017"
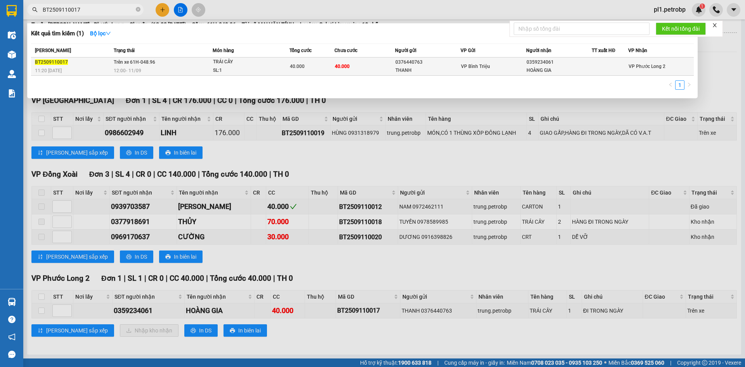
type input "BT2509110017"
click at [627, 66] on div at bounding box center [611, 67] width 36 height 8
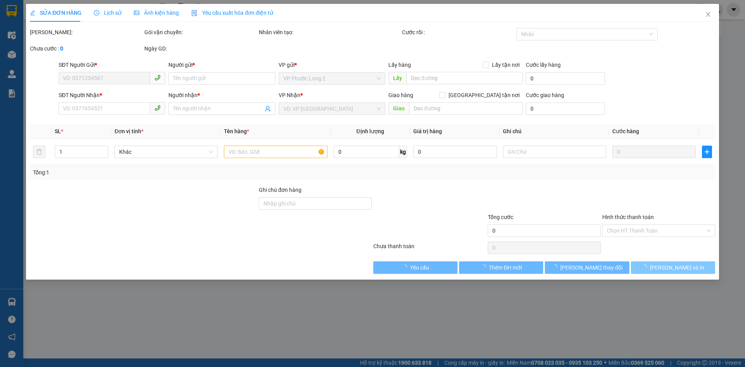
type input "0376440763"
type input "THANH"
type input "0359234061"
type input "HOÀNG GIA"
type input "40.000"
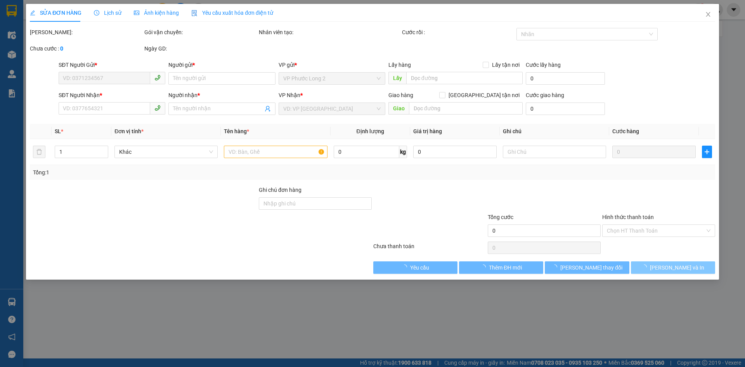
type input "40.000"
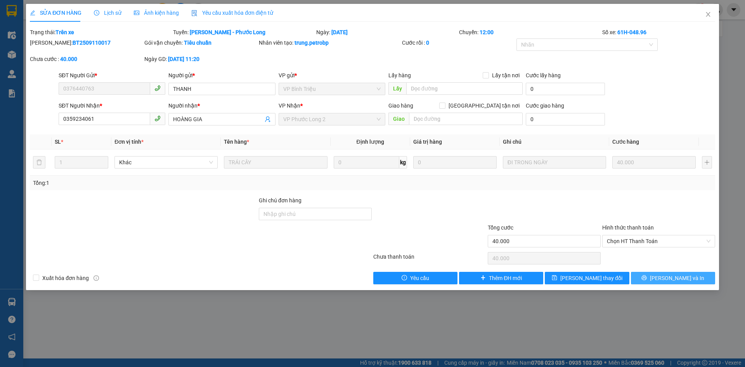
click at [672, 279] on span "[PERSON_NAME] và In" at bounding box center [677, 278] width 54 height 9
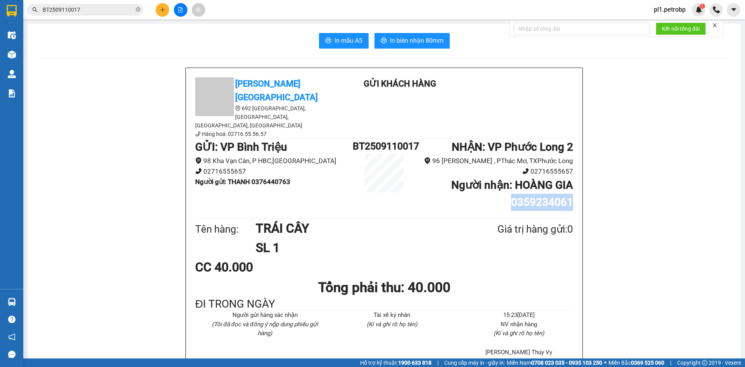
drag, startPoint x: 499, startPoint y: 185, endPoint x: 569, endPoint y: 182, distance: 69.6
click at [569, 182] on h1 "Người nhận : HOÀNG GIA 0359234061" at bounding box center [495, 194] width 158 height 34
copy b "0359234061"
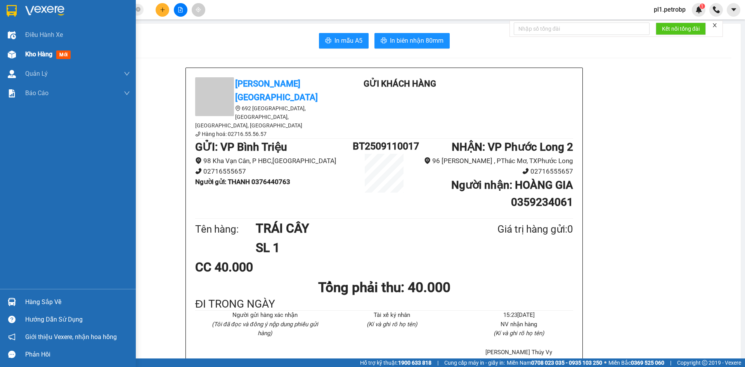
click at [4, 56] on div "Kho hàng mới" at bounding box center [68, 54] width 136 height 19
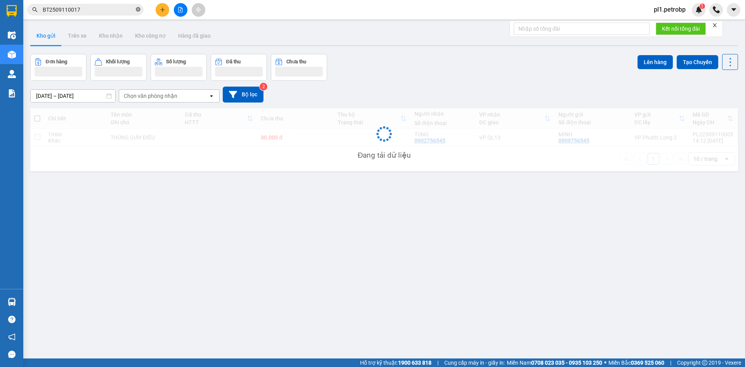
click at [138, 6] on span at bounding box center [138, 9] width 5 height 7
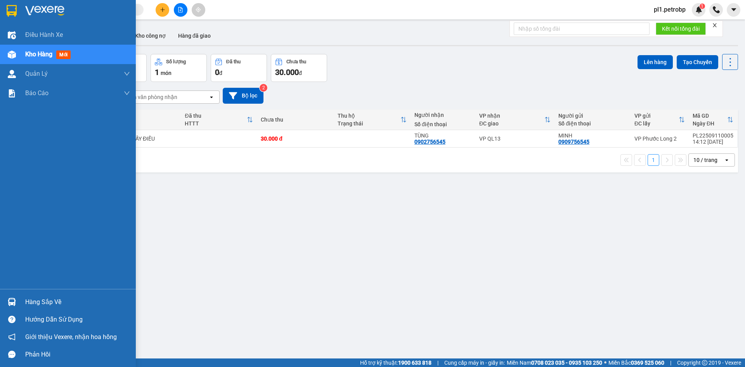
click at [36, 292] on div "Hàng sắp về Hướng dẫn sử dụng Giới thiệu Vexere, nhận hoa hồng Phản hồi" at bounding box center [68, 326] width 136 height 74
click at [45, 302] on div "Hàng sắp về" at bounding box center [77, 302] width 105 height 12
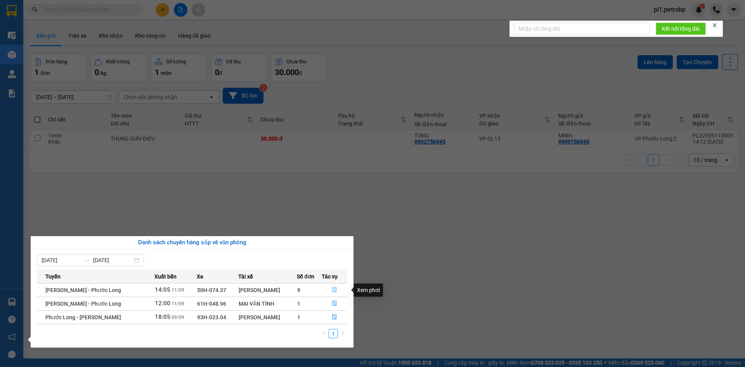
click at [332, 288] on icon "file-done" at bounding box center [334, 289] width 5 height 5
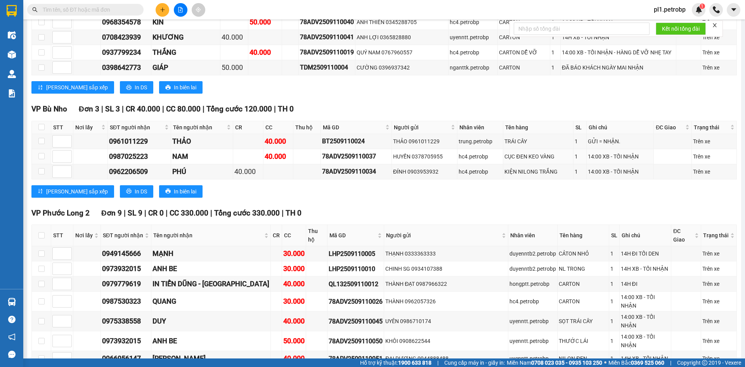
scroll to position [1392, 0]
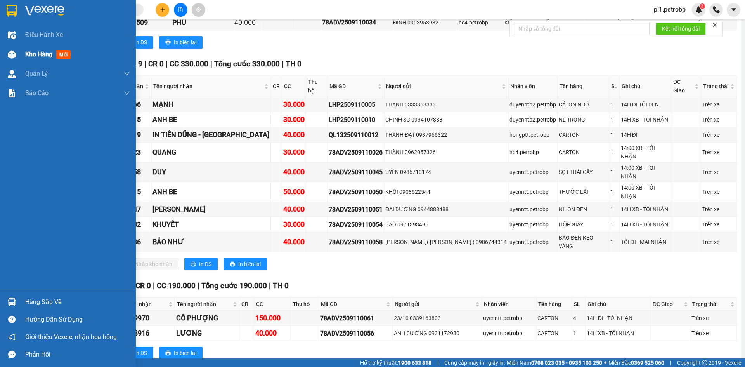
click at [14, 53] on img at bounding box center [12, 54] width 8 height 8
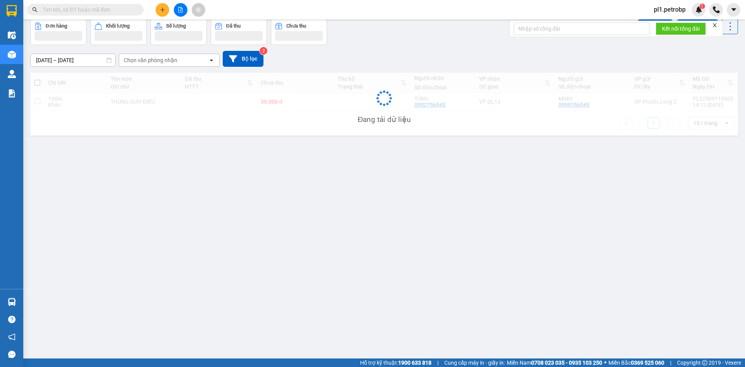
scroll to position [36, 0]
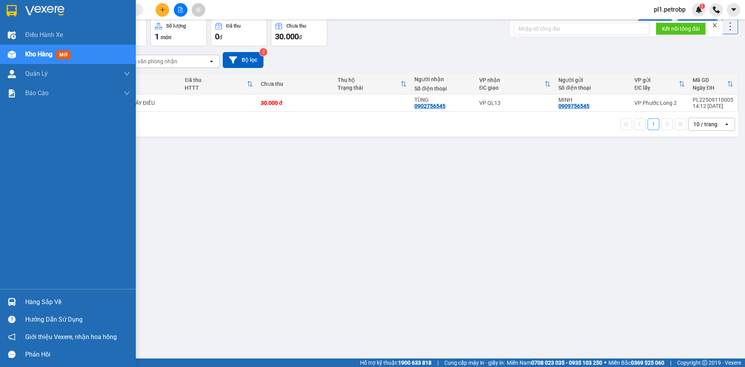
click at [14, 302] on img at bounding box center [12, 302] width 8 height 8
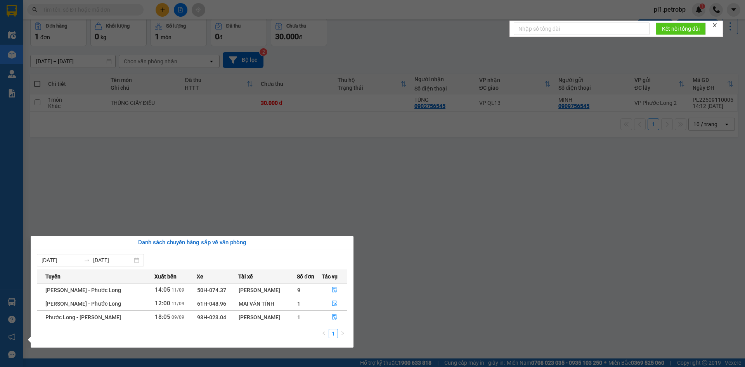
click at [116, 198] on section "Kết quả tìm kiếm ( 1 ) Bộ lọc Mã ĐH Trạng thái Món hàng Tổng cước Chưa cước Ngư…" at bounding box center [372, 183] width 745 height 367
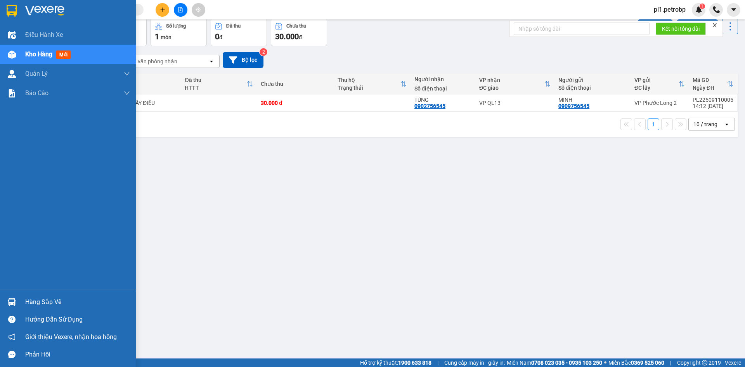
click at [30, 299] on div "Hàng sắp về" at bounding box center [77, 302] width 105 height 12
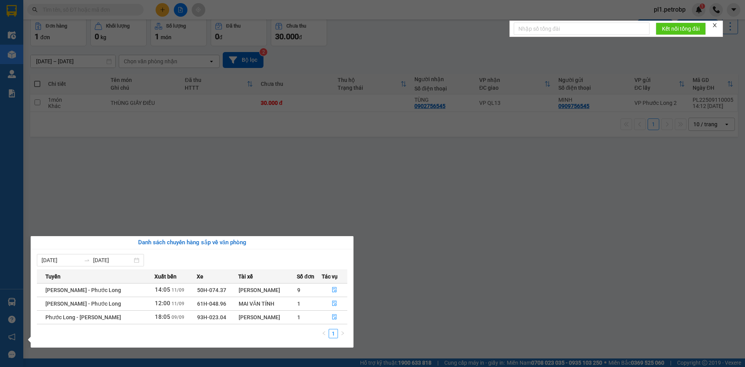
click at [239, 164] on section "Kết quả tìm kiếm ( 1 ) Bộ lọc Mã ĐH Trạng thái Món hàng Tổng cước Chưa cước Ngư…" at bounding box center [372, 183] width 745 height 367
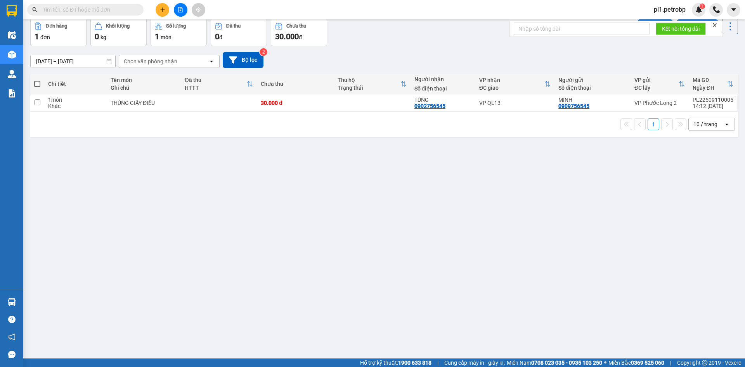
click at [23, 306] on main "ver 1.8.143 Kho gửi Trên xe Kho nhận Kho công nợ Hàng đã giao Đơn hàng 1 đơn Kh…" at bounding box center [372, 179] width 745 height 358
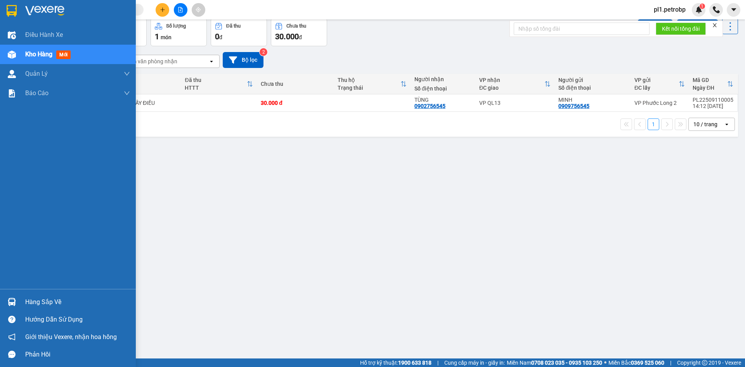
click at [15, 302] on img at bounding box center [12, 302] width 8 height 8
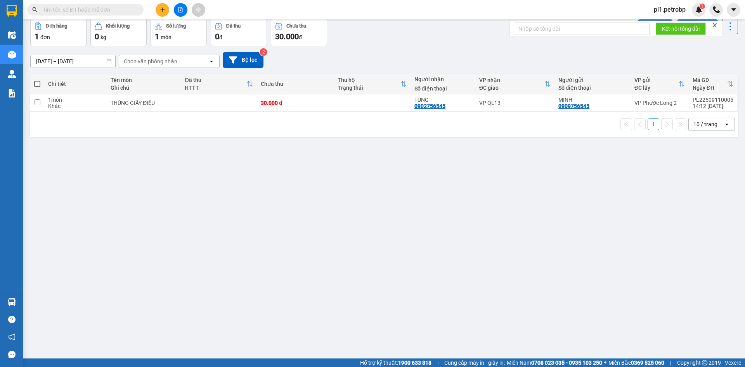
click at [369, 275] on section "Kết quả tìm kiếm ( 1 ) Bộ lọc Mã ĐH Trạng thái Món hàng Tổng cước Chưa cước Ngư…" at bounding box center [372, 183] width 745 height 367
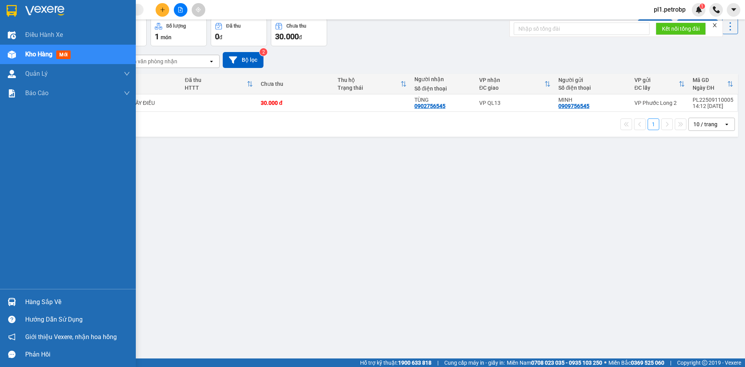
click at [17, 304] on div at bounding box center [12, 302] width 14 height 14
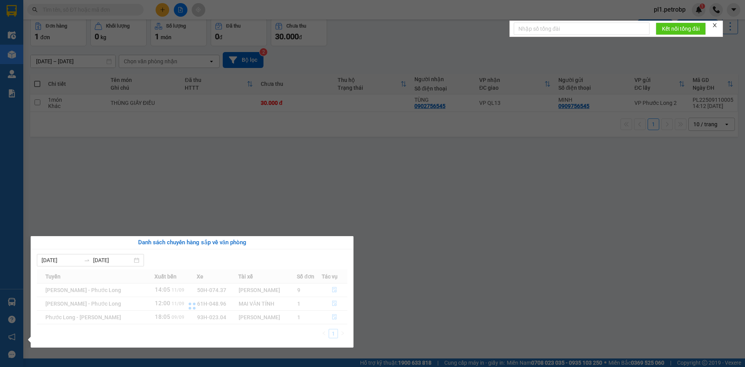
click at [436, 291] on section "Kết quả tìm kiếm ( 1 ) Bộ lọc Mã ĐH Trạng thái Món hàng Tổng cước Chưa cước Ngư…" at bounding box center [372, 183] width 745 height 367
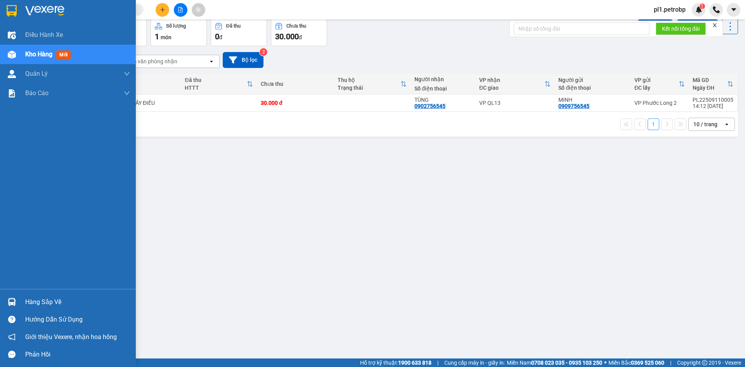
click at [32, 294] on div "Hàng sắp về" at bounding box center [68, 301] width 136 height 17
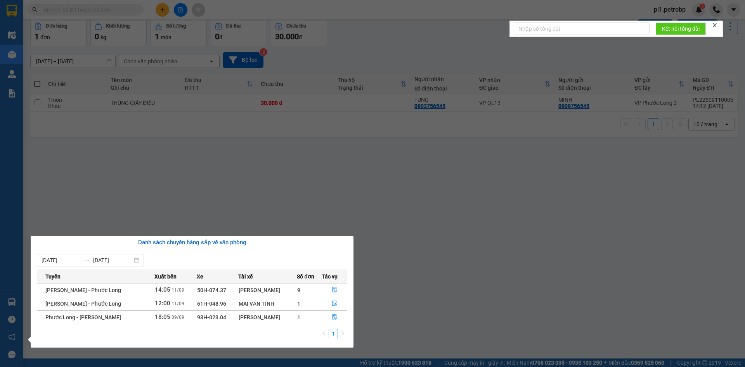
click at [409, 268] on section "Kết quả tìm kiếm ( 1 ) Bộ lọc Mã ĐH Trạng thái Món hàng Tổng cước Chưa cước Ngư…" at bounding box center [372, 183] width 745 height 367
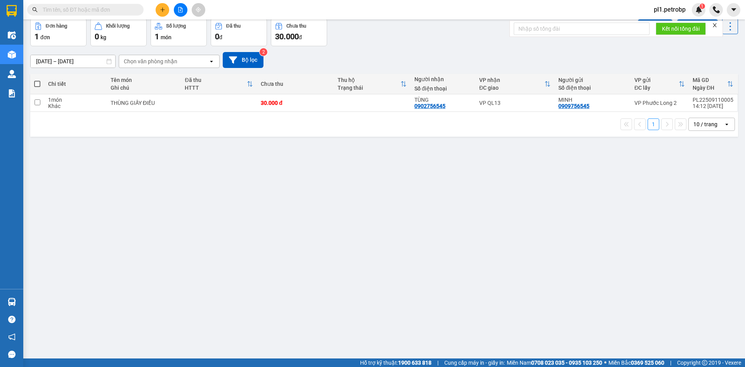
paste input "ĐX250911001"
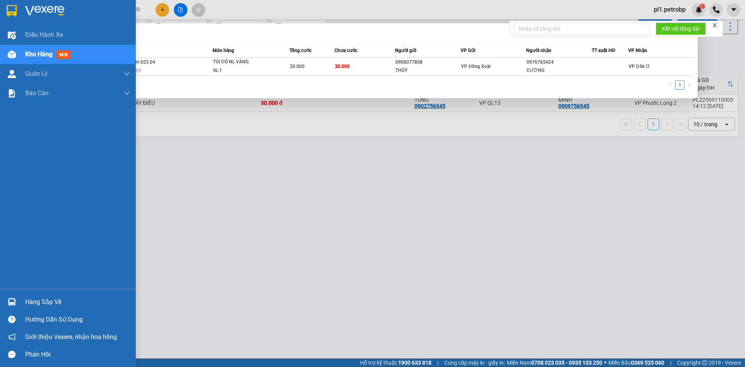
type input "ĐX2509110012"
click at [24, 296] on div "Hàng sắp về" at bounding box center [68, 301] width 136 height 17
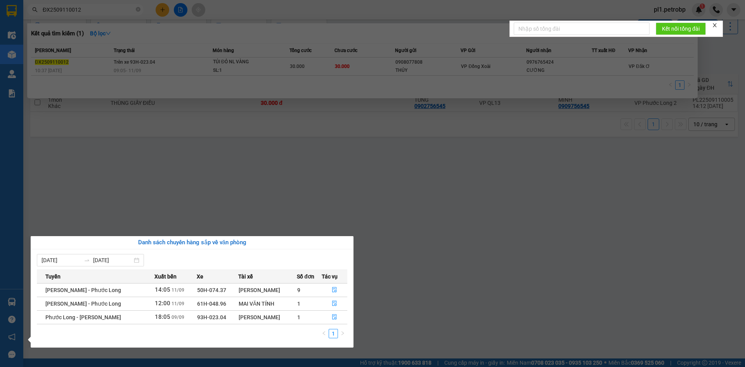
click at [433, 206] on section "Kết quả tìm kiếm ( 1 ) Bộ lọc Mã ĐH Trạng thái Món hàng Tổng cước Chưa cước Ngư…" at bounding box center [372, 183] width 745 height 367
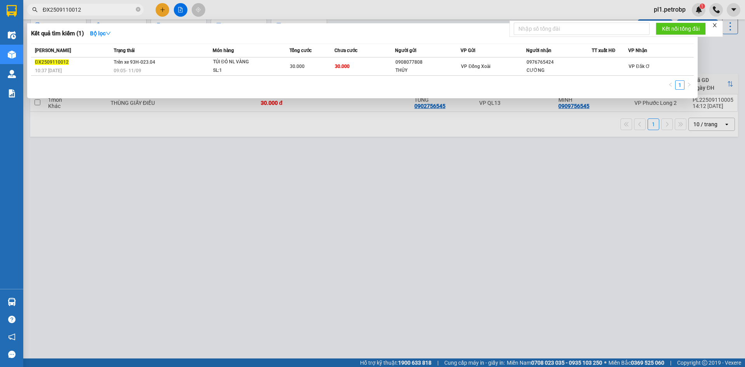
click at [223, 282] on div at bounding box center [372, 183] width 745 height 367
click at [136, 13] on span at bounding box center [138, 9] width 5 height 7
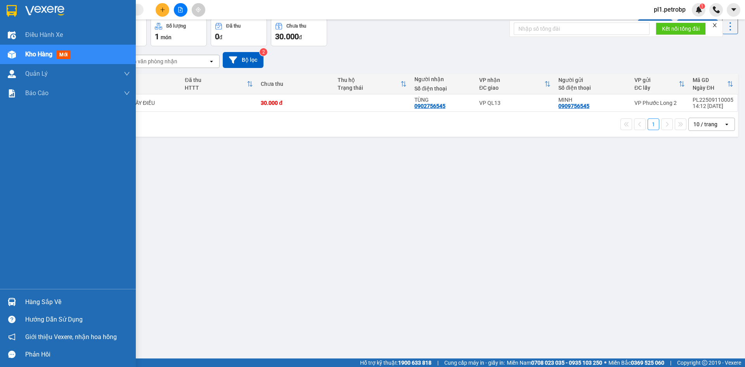
click at [51, 298] on div "Hàng sắp về" at bounding box center [77, 302] width 105 height 12
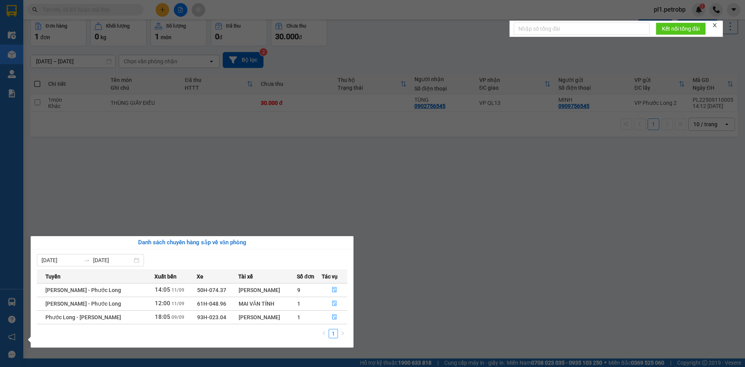
click at [224, 196] on section "Kết quả tìm kiếm ( 1 ) Bộ lọc Mã ĐH Trạng thái Món hàng Tổng cước Chưa cước Ngư…" at bounding box center [372, 183] width 745 height 367
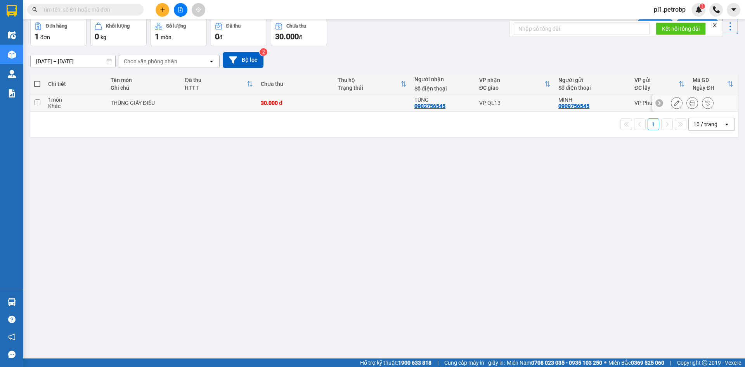
click at [96, 98] on div "1 món" at bounding box center [75, 100] width 55 height 6
checkbox input "true"
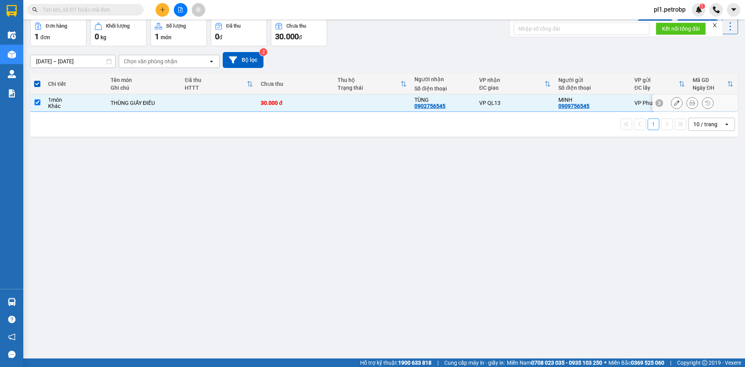
scroll to position [0, 0]
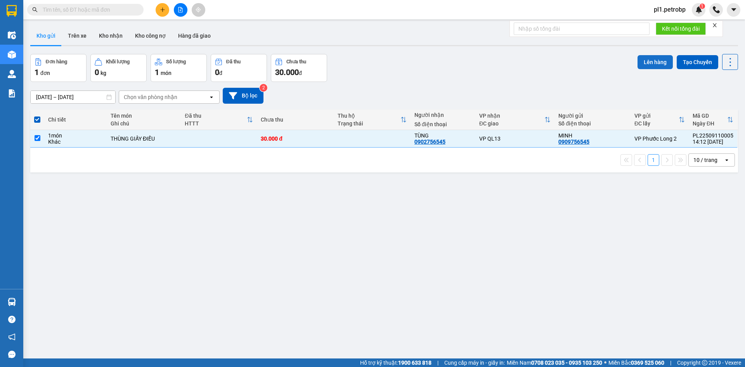
click at [650, 65] on button "Lên hàng" at bounding box center [655, 62] width 35 height 14
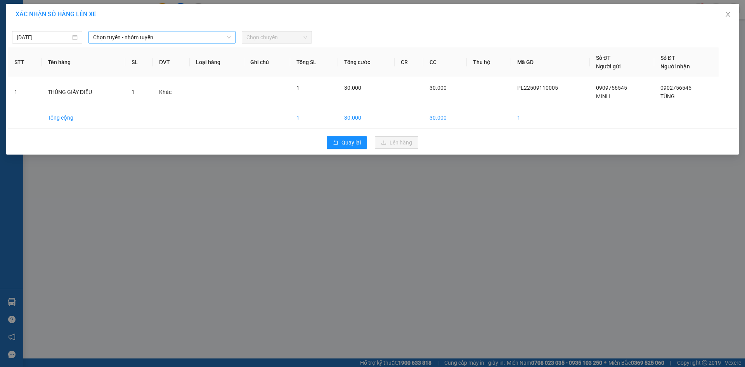
click at [165, 42] on span "Chọn tuyến - nhóm tuyến" at bounding box center [162, 37] width 138 height 12
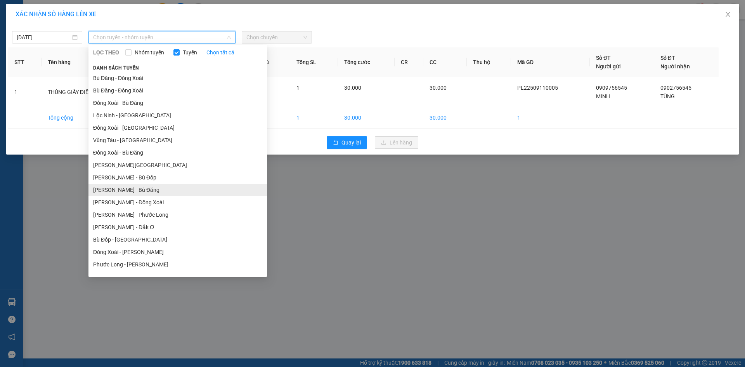
scroll to position [47, 0]
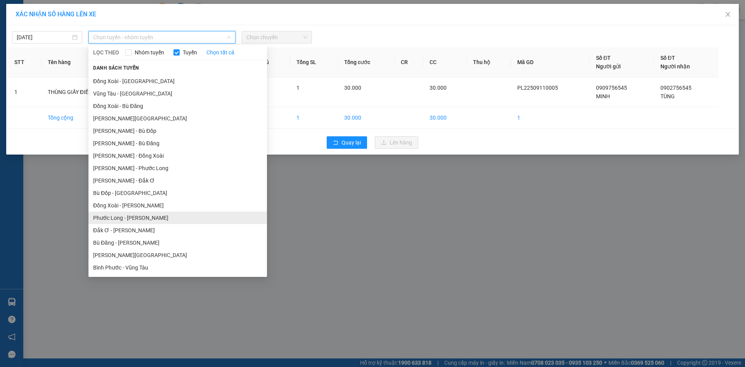
click at [160, 216] on li "Phước Long - [PERSON_NAME]" at bounding box center [178, 218] width 179 height 12
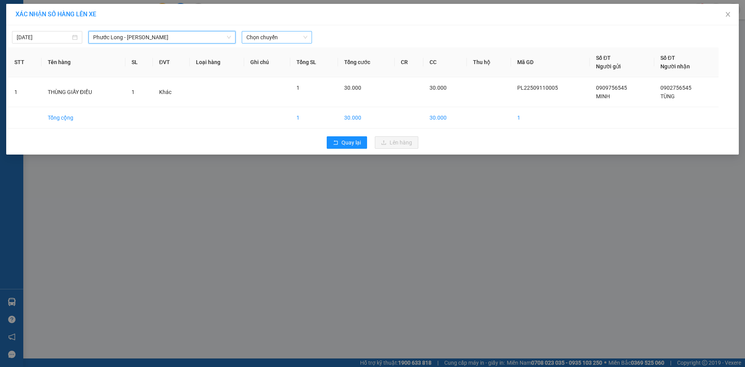
click at [288, 35] on span "Chọn chuyến" at bounding box center [277, 37] width 61 height 12
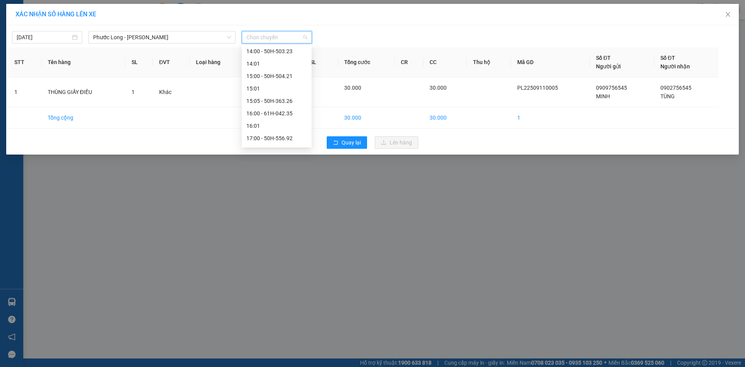
scroll to position [422, 0]
click at [290, 115] on div "18:05 - 93H-023.04" at bounding box center [277, 115] width 61 height 9
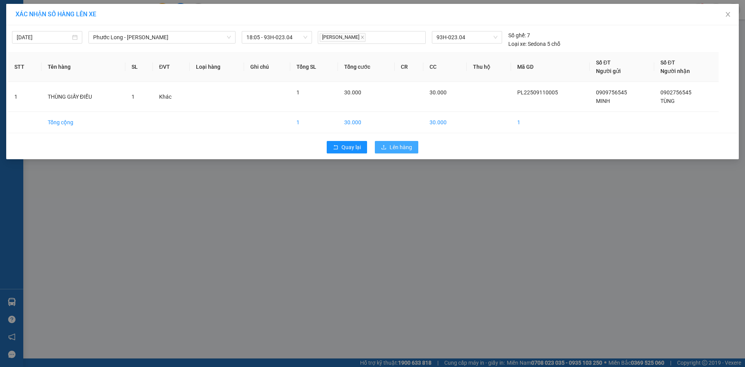
click at [413, 146] on button "Lên hàng" at bounding box center [396, 147] width 43 height 12
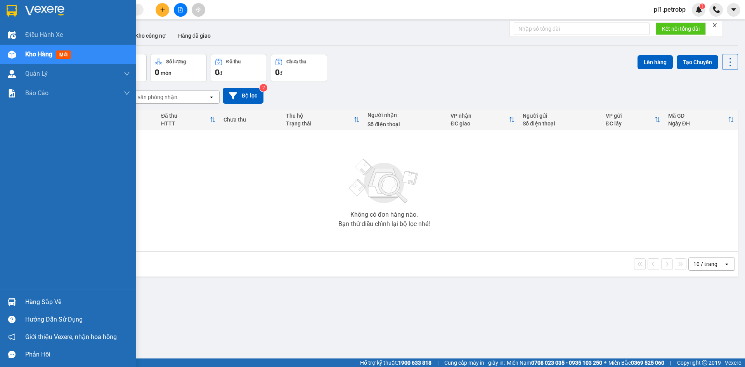
click at [21, 304] on div "Hàng sắp về" at bounding box center [68, 301] width 136 height 17
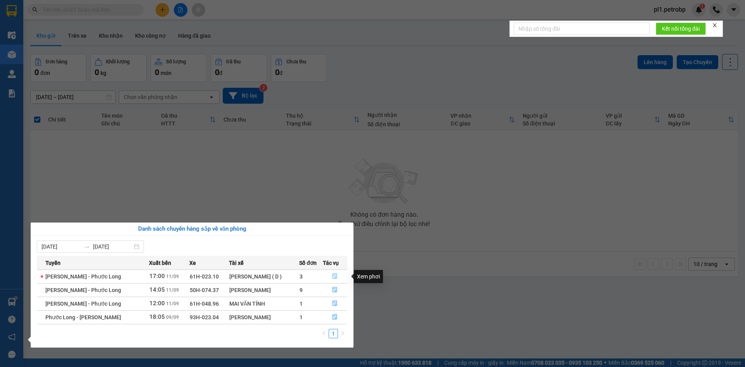
click at [342, 277] on button "button" at bounding box center [335, 276] width 24 height 12
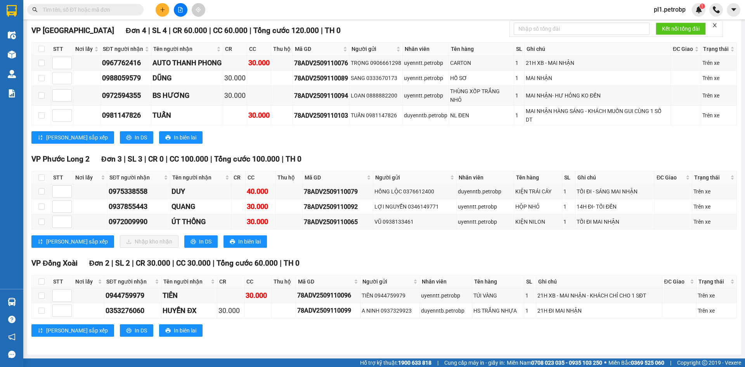
scroll to position [122, 0]
click at [163, 7] on icon "plus" at bounding box center [162, 9] width 5 height 5
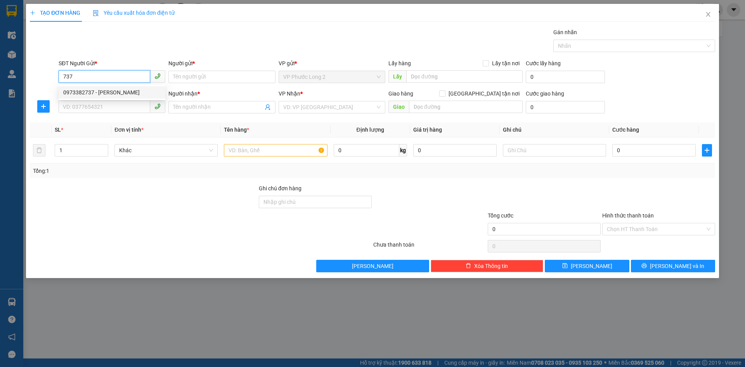
click at [119, 91] on div "0973382737 - [PERSON_NAME]" at bounding box center [111, 92] width 97 height 9
type input "0973382737"
type input "CÔ VÂN"
type input "0369262672"
type input "[PERSON_NAME]"
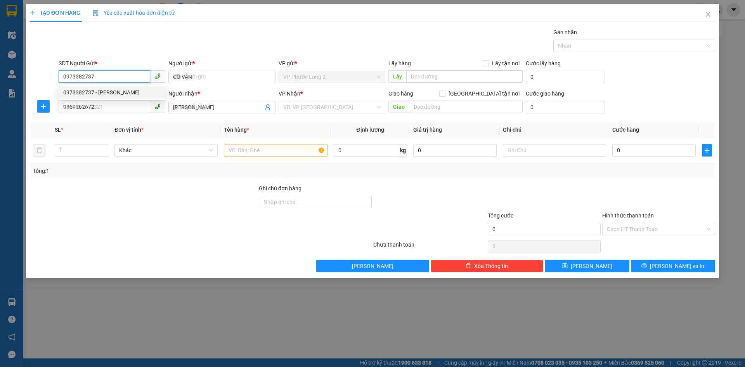
type input "30.000"
type input "0973382737"
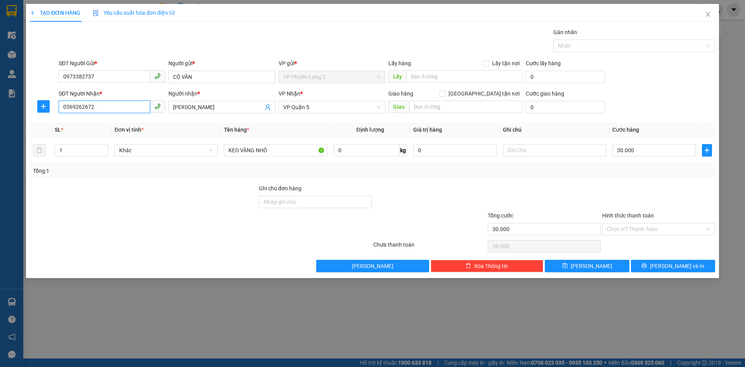
click at [123, 109] on input "0369262672" at bounding box center [105, 107] width 92 height 12
type input "0932682669"
click at [120, 117] on div "0932682669 - NGHĨA" at bounding box center [112, 122] width 107 height 12
type input "NGHĨA"
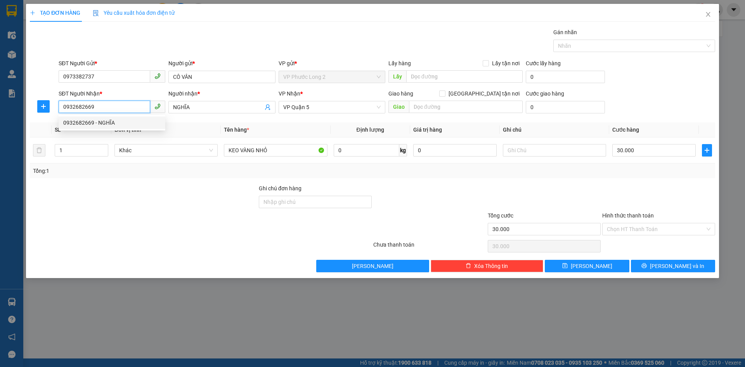
type input "100.000"
type input "0932682669"
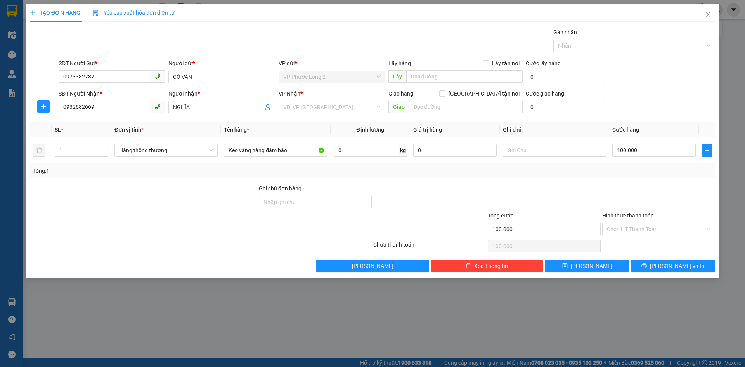
click at [321, 104] on input "search" at bounding box center [329, 107] width 92 height 12
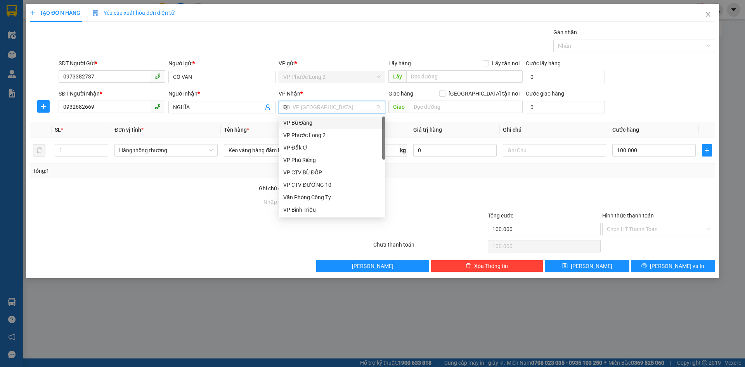
type input "QU"
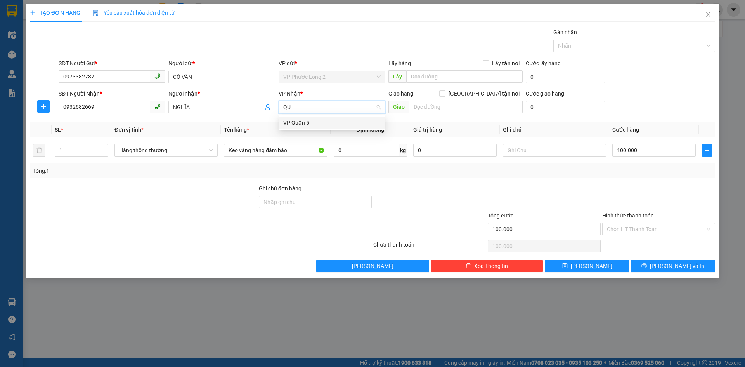
click at [316, 123] on div "VP Quận 5" at bounding box center [331, 122] width 97 height 9
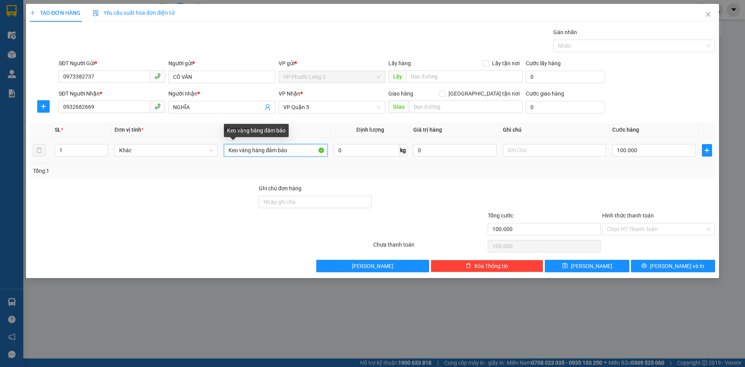
drag, startPoint x: 253, startPoint y: 151, endPoint x: 303, endPoint y: 153, distance: 50.1
click at [303, 153] on input "Keo vàng hàng đảm bảo" at bounding box center [275, 150] width 103 height 12
type input "K"
type input "HỘP GIẤY KEO VÀNG"
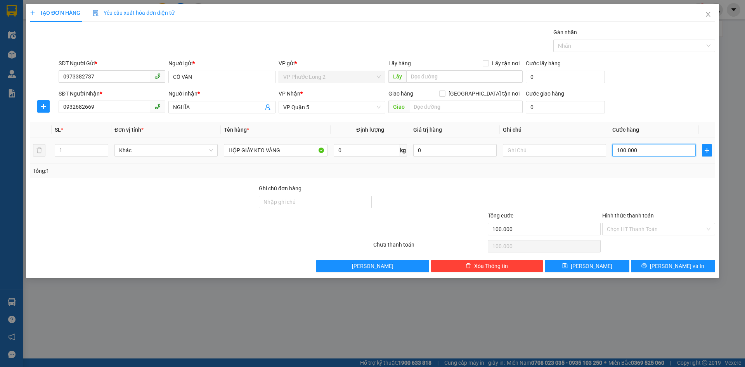
click at [653, 147] on input "100.000" at bounding box center [654, 150] width 83 height 12
type input "3"
type input "30"
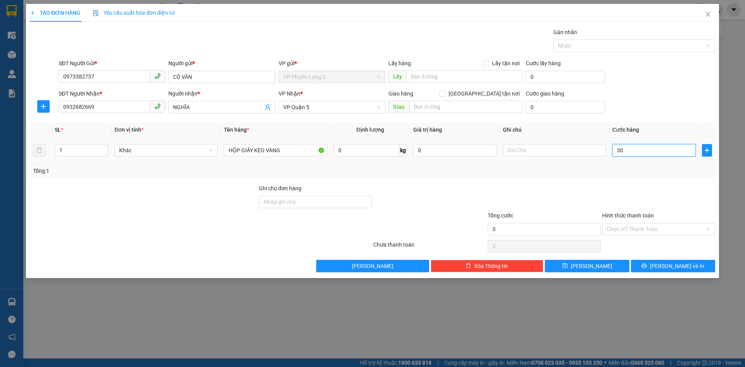
type input "30"
type input "300"
type input "3.000"
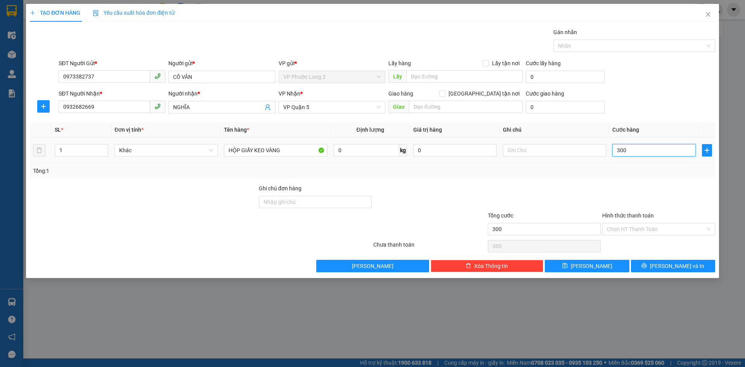
type input "3.000"
type input "30.000"
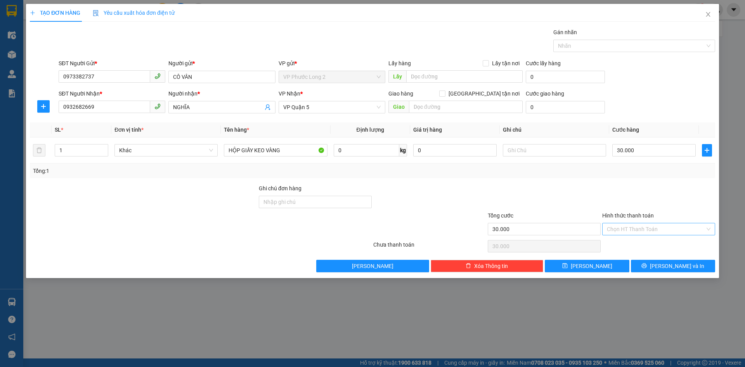
click at [645, 229] on input "Hình thức thanh toán" at bounding box center [656, 229] width 98 height 12
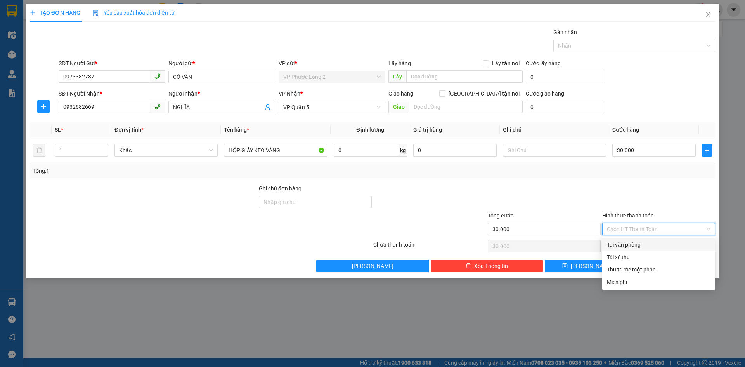
click at [644, 249] on div "Tại văn phòng" at bounding box center [659, 244] width 113 height 12
type input "0"
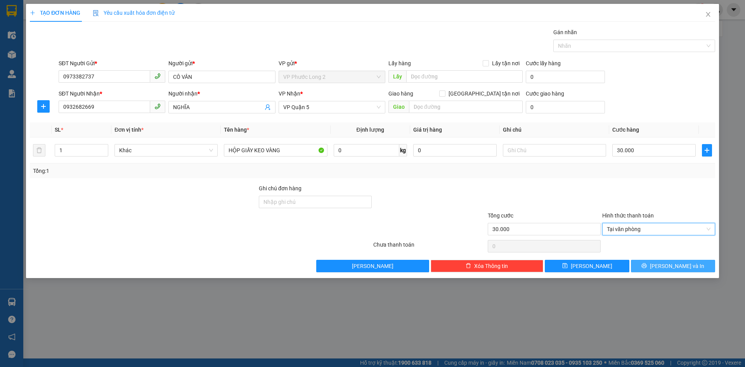
click at [647, 269] on span "printer" at bounding box center [644, 266] width 5 height 6
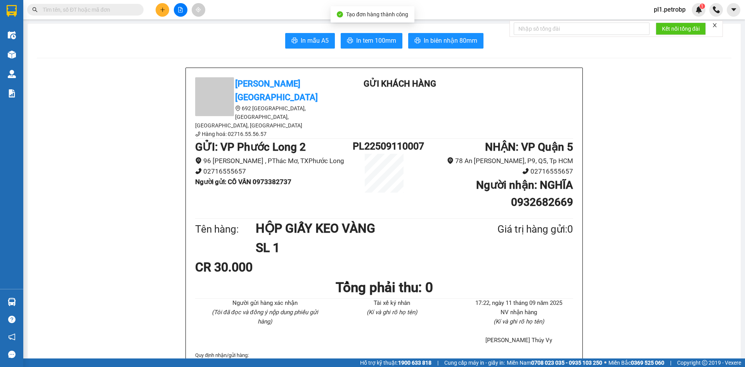
click at [335, 38] on div "In mẫu A5 In tem 100mm In biên nhận 80mm" at bounding box center [384, 41] width 695 height 16
click at [360, 42] on span "In tem 100mm" at bounding box center [376, 41] width 40 height 10
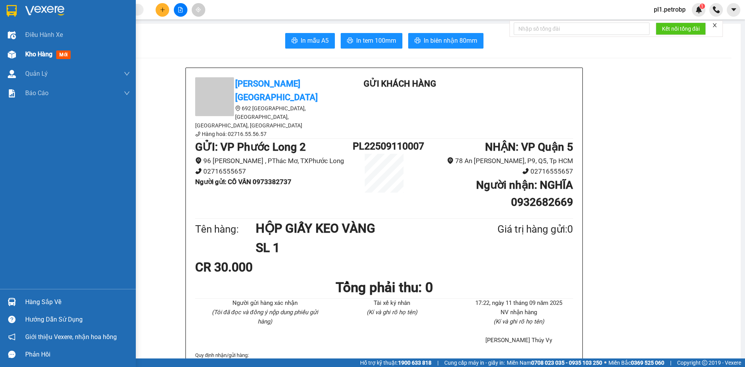
click at [30, 56] on span "Kho hàng" at bounding box center [38, 53] width 27 height 7
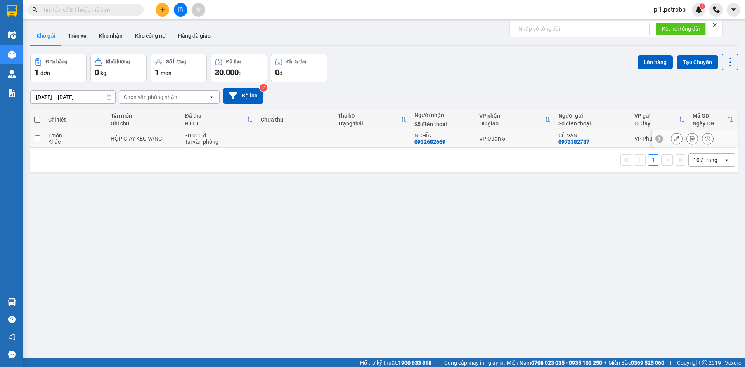
click at [134, 131] on td "HỘP GIẤY KEO VÀNG" at bounding box center [144, 138] width 74 height 17
checkbox input "true"
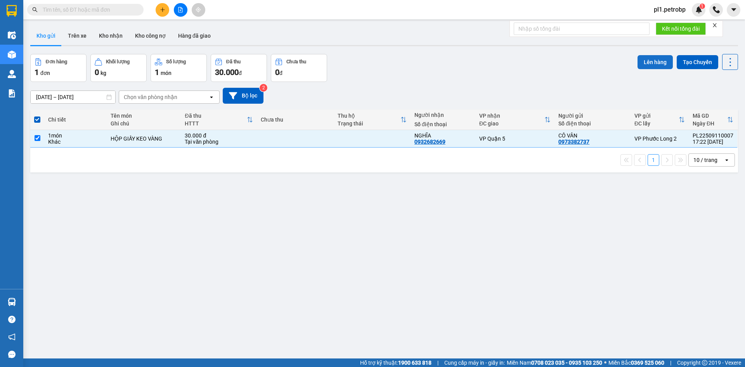
click at [643, 63] on button "Lên hàng" at bounding box center [655, 62] width 35 height 14
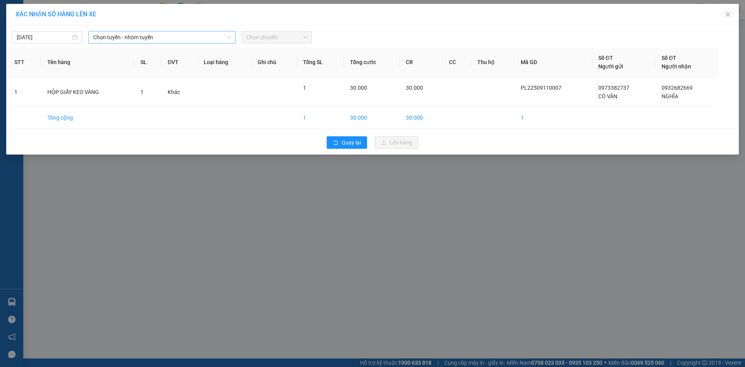
click at [117, 38] on span "Chọn tuyến - nhóm tuyến" at bounding box center [162, 37] width 138 height 12
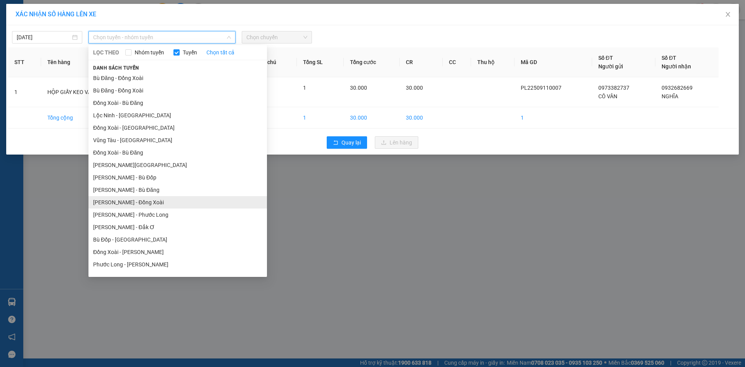
scroll to position [47, 0]
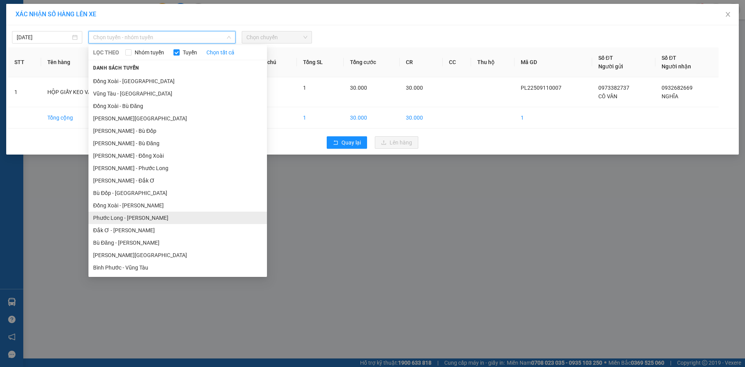
click at [136, 215] on li "Phước Long - [PERSON_NAME]" at bounding box center [178, 218] width 179 height 12
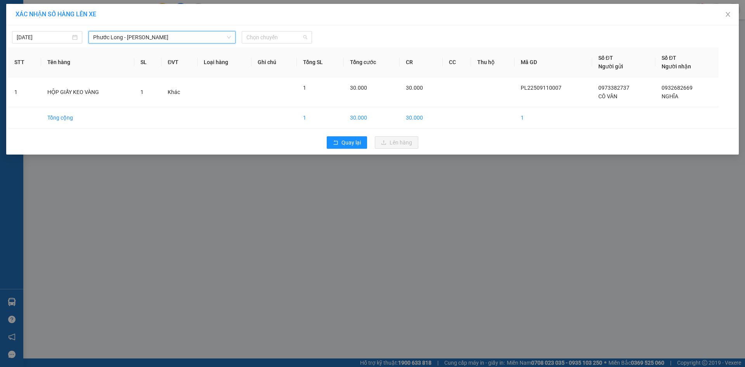
drag, startPoint x: 288, startPoint y: 41, endPoint x: 289, endPoint y: 50, distance: 9.0
click at [288, 40] on span "Chọn chuyến" at bounding box center [277, 37] width 61 height 12
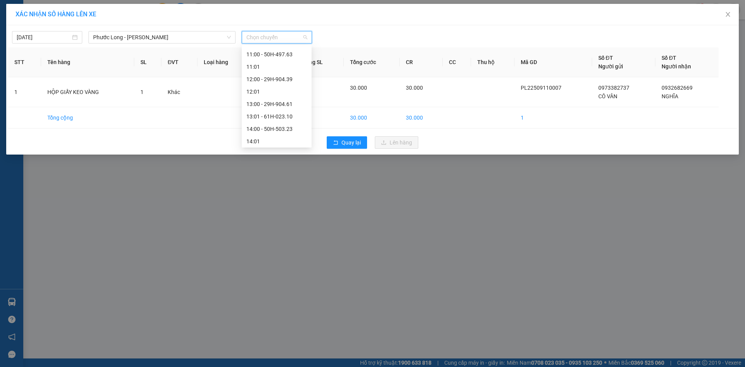
scroll to position [422, 0]
click at [291, 112] on div "18:05 - 93H-023.04" at bounding box center [277, 115] width 61 height 9
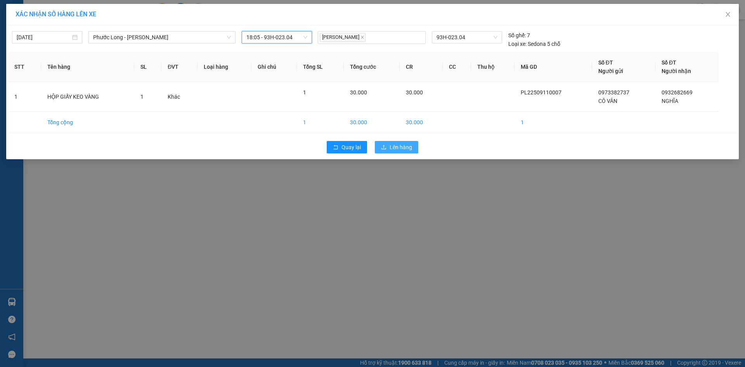
click at [400, 152] on button "Lên hàng" at bounding box center [396, 147] width 43 height 12
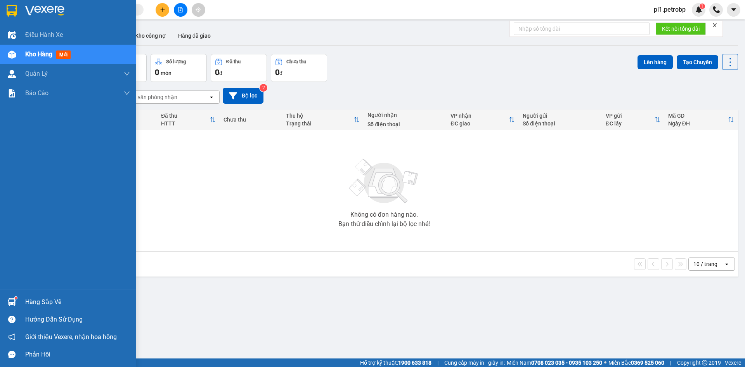
click at [6, 304] on div at bounding box center [12, 302] width 14 height 14
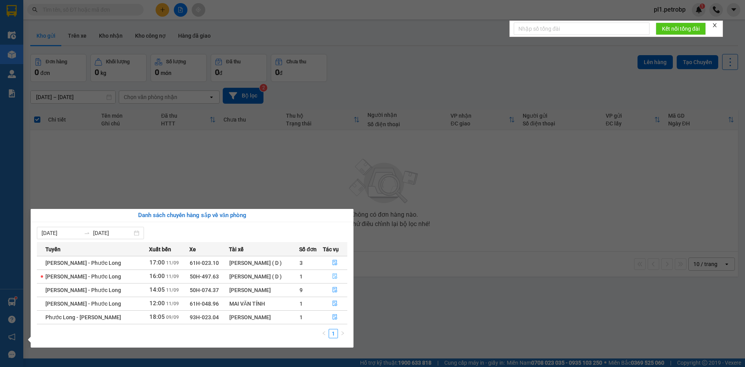
click at [330, 278] on button "button" at bounding box center [335, 276] width 24 height 12
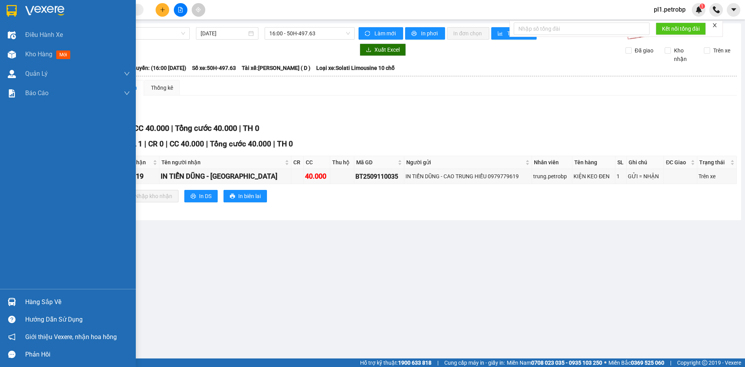
click at [24, 303] on div "Hàng sắp về" at bounding box center [68, 301] width 136 height 17
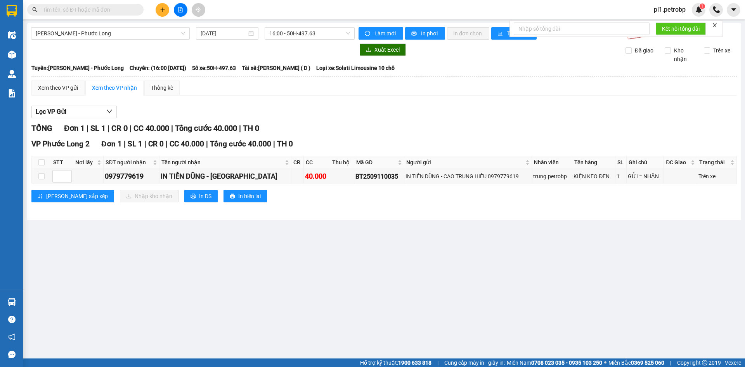
click at [437, 253] on section "Kết quả tìm kiếm ( 1 ) Bộ lọc Mã ĐH Trạng thái Món hàng Tổng cước Chưa cước Ngư…" at bounding box center [372, 183] width 745 height 367
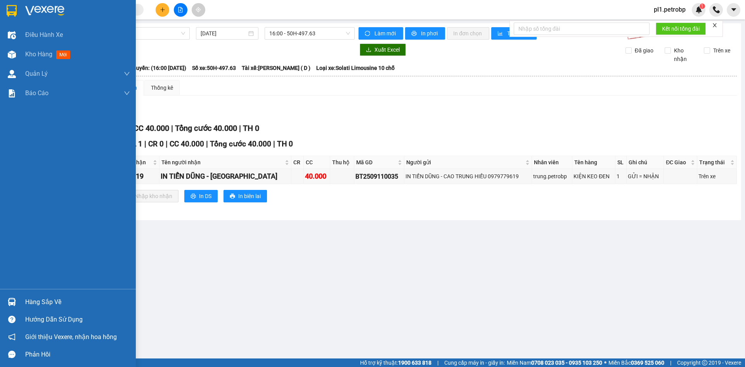
click at [17, 298] on div at bounding box center [12, 302] width 14 height 14
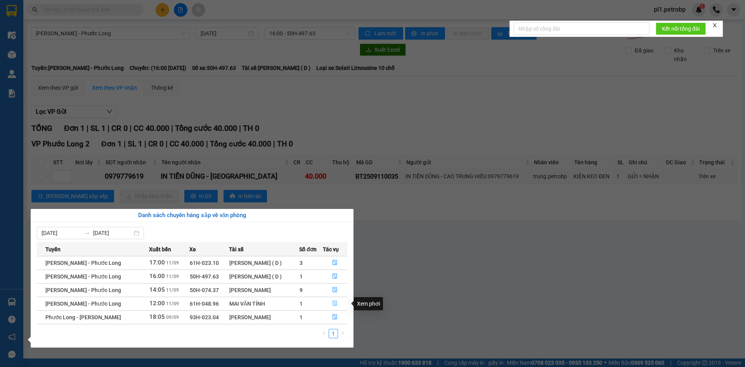
click at [335, 301] on icon "file-done" at bounding box center [334, 303] width 5 height 5
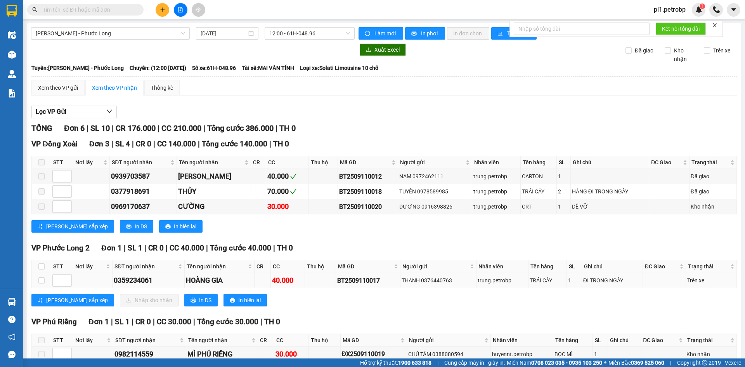
click at [36, 278] on td at bounding box center [41, 280] width 19 height 15
click at [38, 282] on input "checkbox" at bounding box center [41, 280] width 6 height 6
checkbox input "true"
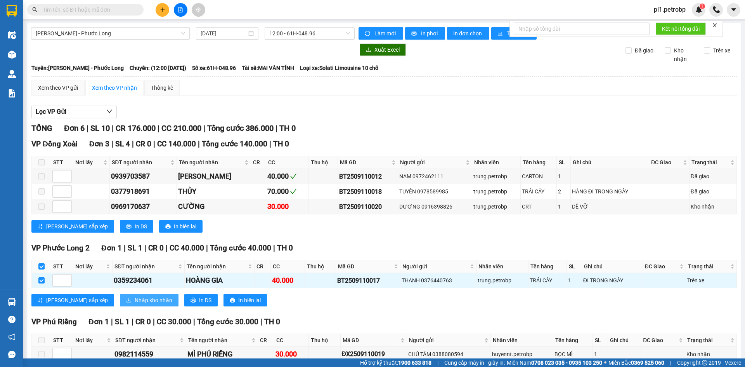
click at [120, 295] on button "Nhập kho nhận" at bounding box center [149, 300] width 59 height 12
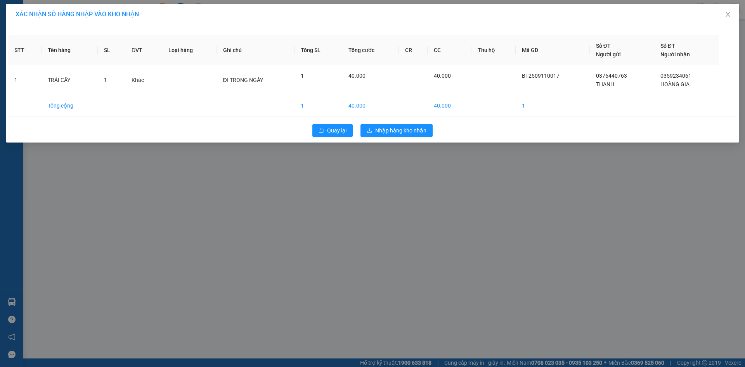
click at [401, 139] on div "Quay lại Nhập hàng kho nhận" at bounding box center [372, 130] width 729 height 20
click at [401, 135] on button "Nhập hàng kho nhận" at bounding box center [397, 130] width 72 height 12
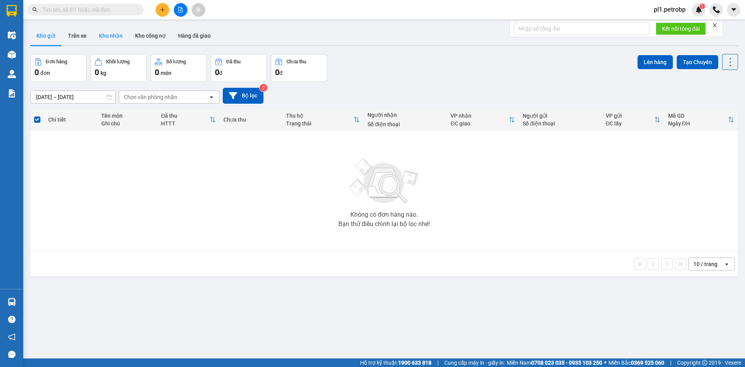
click at [117, 42] on button "Kho nhận" at bounding box center [111, 35] width 36 height 19
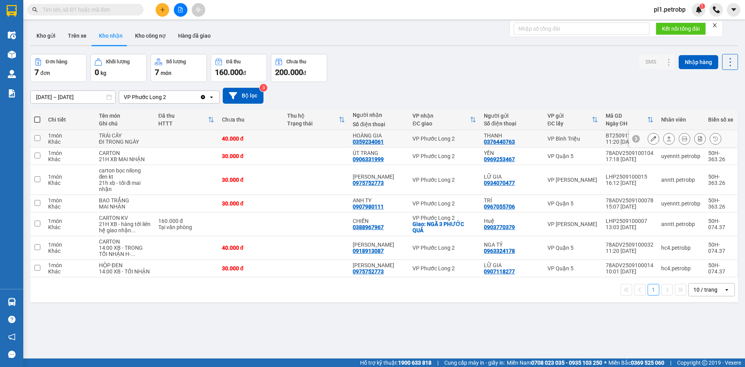
click at [651, 141] on icon at bounding box center [653, 138] width 5 height 5
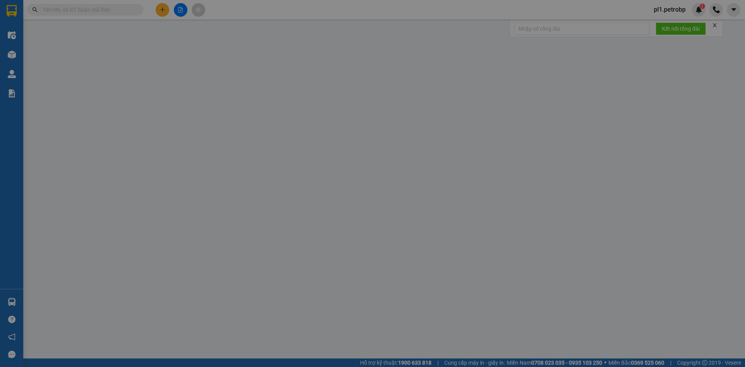
type input "0376440763"
type input "THANH"
type input "0359234061"
type input "HOÀNG GIA"
type input "40.000"
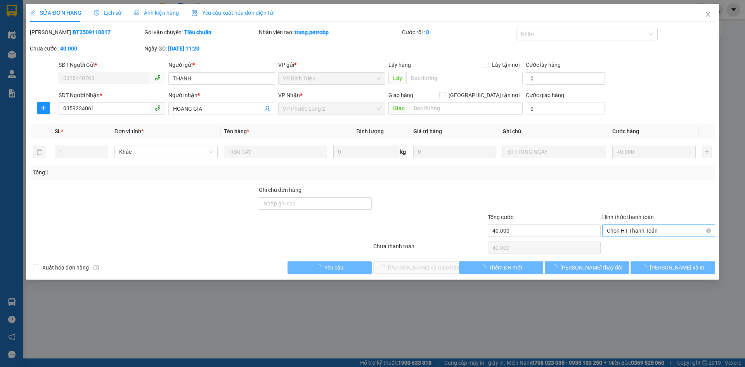
click at [629, 231] on span "Chọn HT Thanh Toán" at bounding box center [659, 231] width 104 height 12
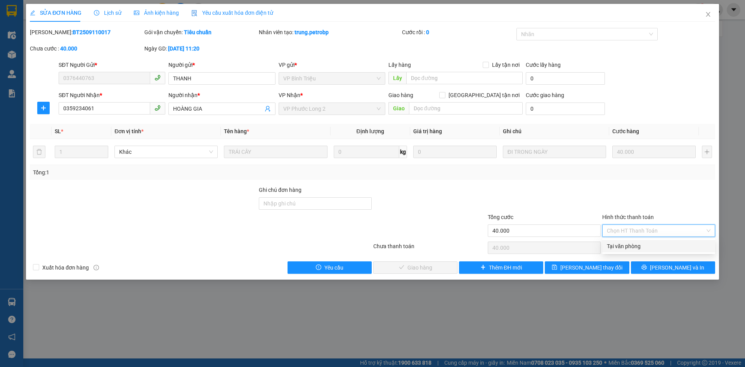
click at [621, 247] on div "Tại văn phòng" at bounding box center [659, 246] width 104 height 9
type input "0"
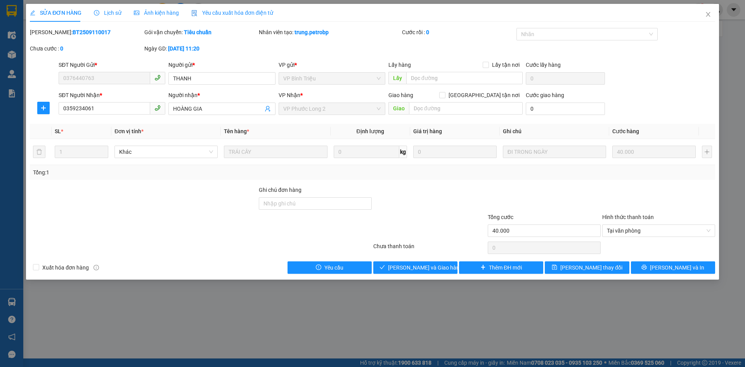
click at [412, 276] on div "SỬA ĐƠN HÀNG Lịch sử Ảnh kiện hàng Yêu cầu xuất hóa đơn điện tử Total Paid Fee …" at bounding box center [372, 142] width 693 height 276
click at [416, 268] on span "[PERSON_NAME] và Giao hàng" at bounding box center [425, 267] width 75 height 9
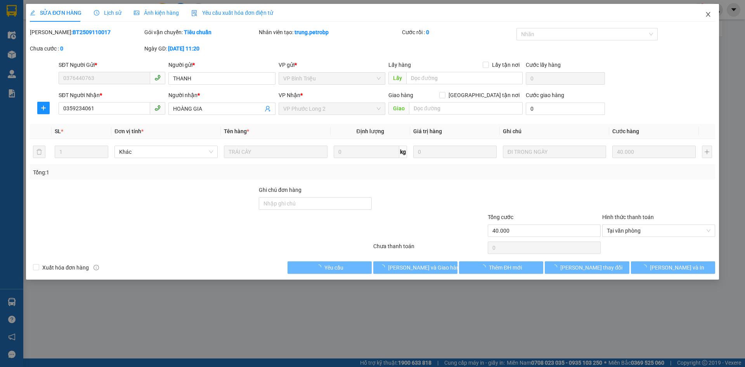
click at [707, 19] on span "Close" at bounding box center [709, 15] width 22 height 22
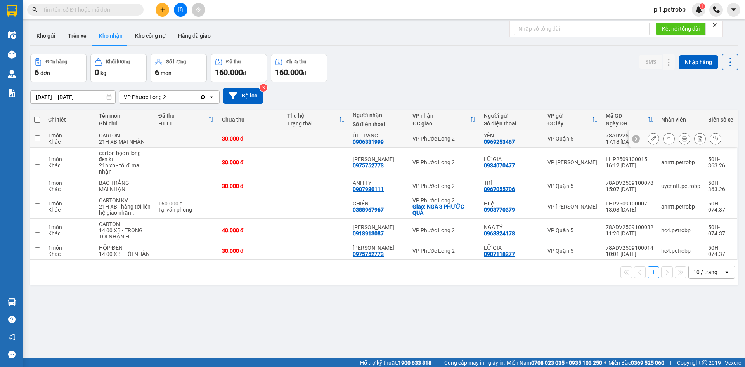
click at [648, 140] on button at bounding box center [653, 139] width 11 height 14
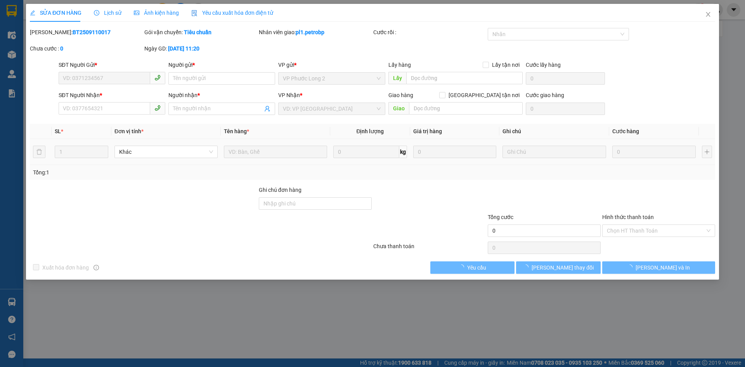
type input "0969253467"
type input "YẾN"
type input "0906331999"
type input "ÚT TRANG"
type input "30.000"
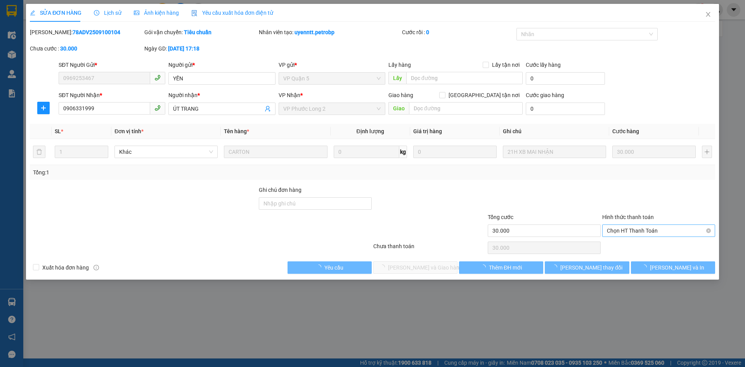
click at [635, 231] on span "Chọn HT Thanh Toán" at bounding box center [659, 231] width 104 height 12
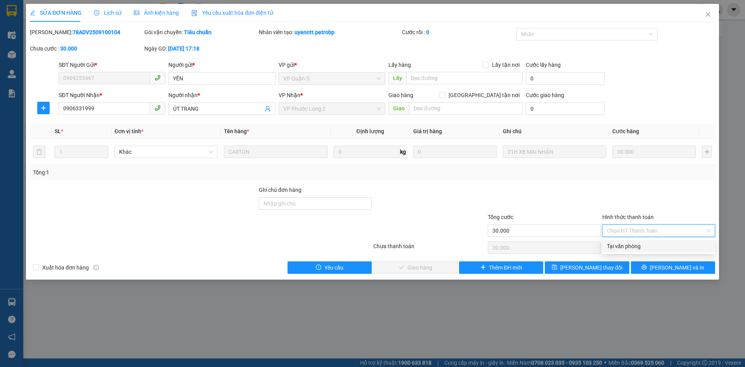
click at [627, 245] on div "Tại văn phòng" at bounding box center [659, 246] width 104 height 9
type input "0"
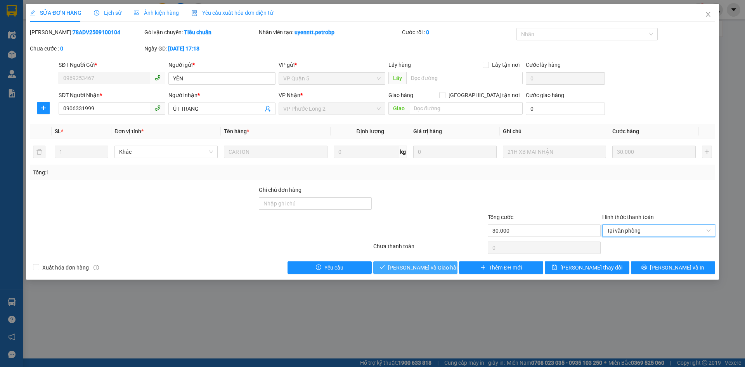
click at [447, 271] on button "[PERSON_NAME] và Giao hàng" at bounding box center [416, 267] width 84 height 12
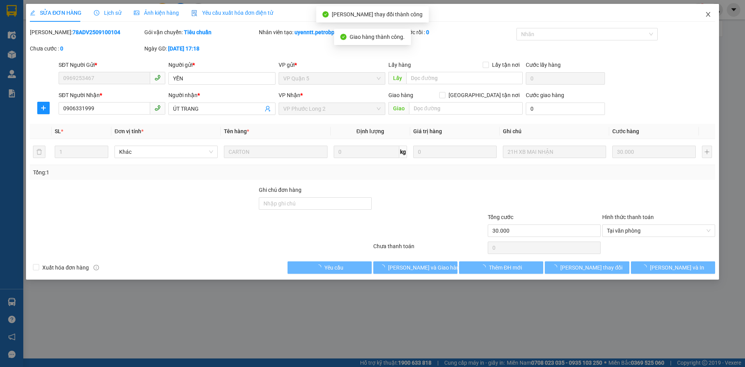
click at [710, 17] on icon "close" at bounding box center [708, 14] width 4 height 5
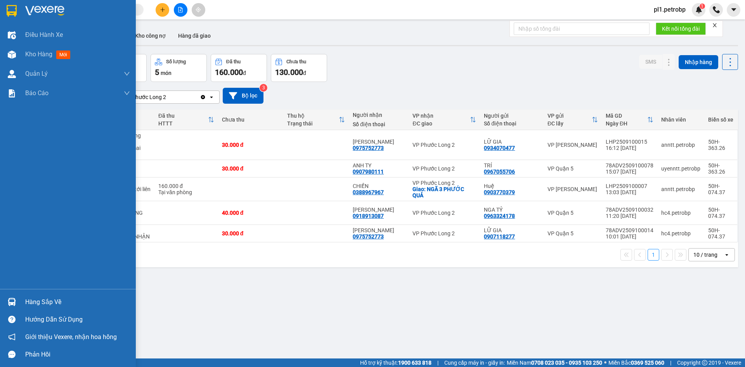
click at [34, 302] on div "Hàng sắp về" at bounding box center [77, 302] width 105 height 12
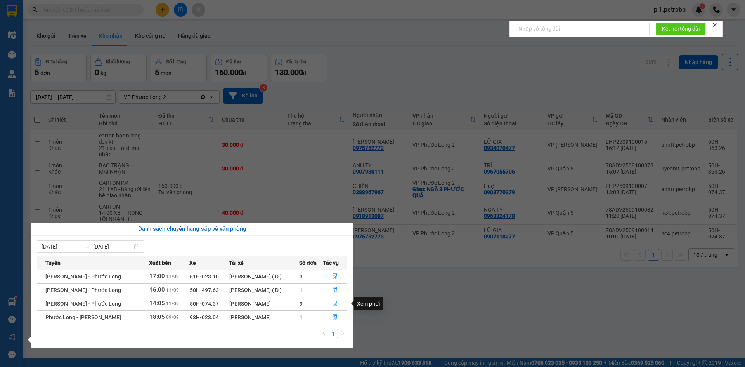
click at [338, 299] on button "button" at bounding box center [335, 303] width 24 height 12
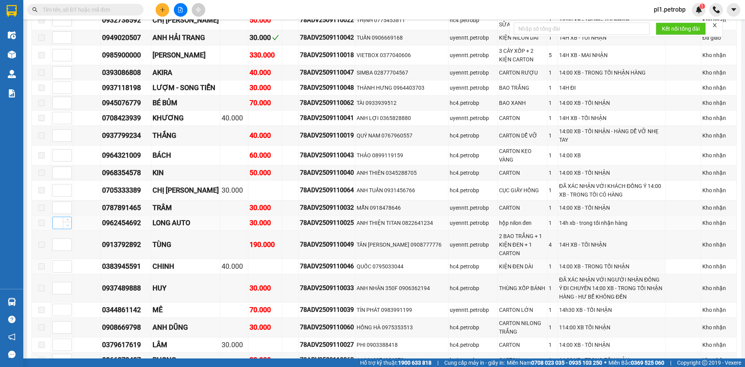
scroll to position [1281, 0]
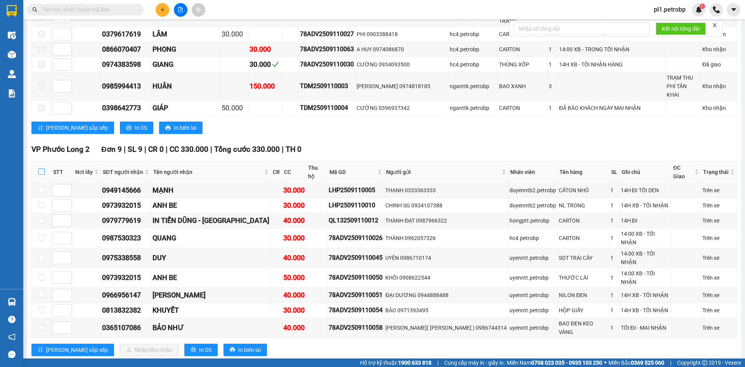
click at [42, 171] on label at bounding box center [41, 172] width 6 height 9
click at [42, 171] on input "checkbox" at bounding box center [41, 172] width 6 height 6
checkbox input "true"
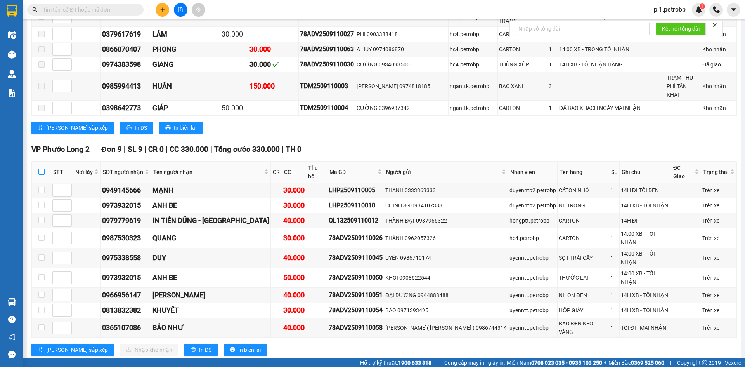
checkbox input "true"
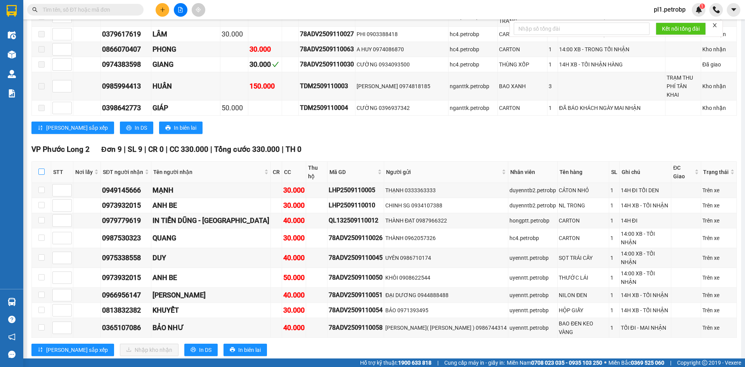
checkbox input "true"
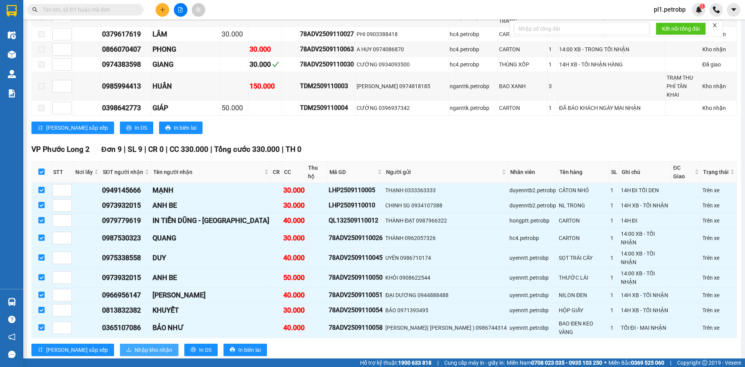
click at [135, 346] on span "Nhập kho nhận" at bounding box center [154, 350] width 38 height 9
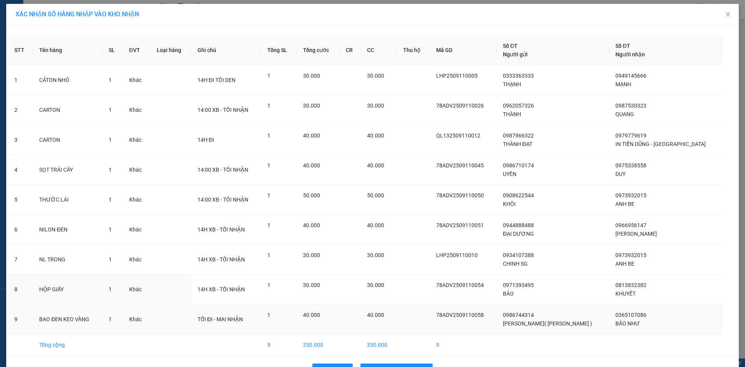
scroll to position [24, 0]
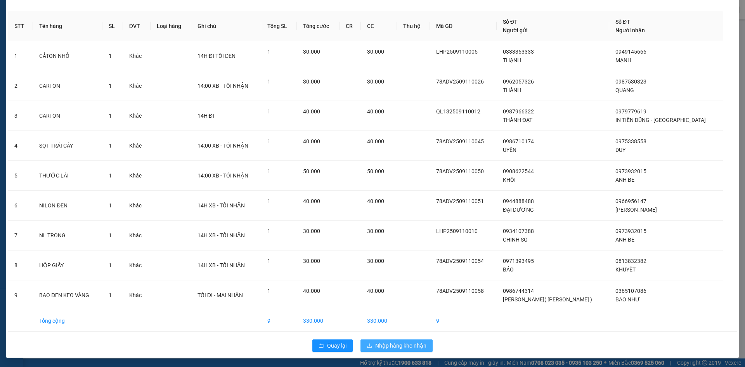
click at [404, 350] on button "Nhập hàng kho nhận" at bounding box center [397, 345] width 72 height 12
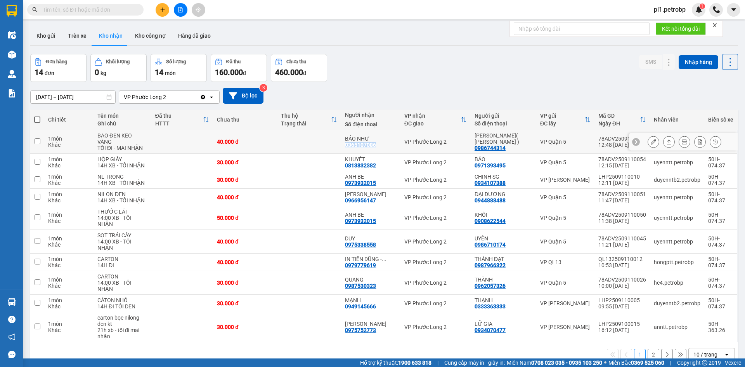
drag, startPoint x: 349, startPoint y: 144, endPoint x: 379, endPoint y: 146, distance: 30.3
click at [379, 146] on div "BẢO NHƯ 0365107086" at bounding box center [370, 142] width 51 height 12
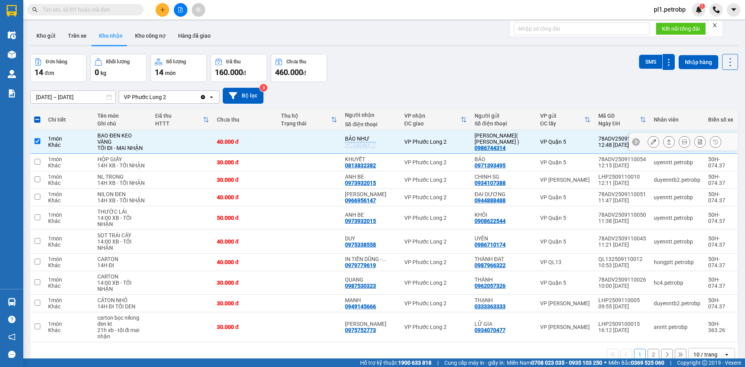
copy div "0365107086"
click at [310, 146] on td at bounding box center [309, 142] width 64 height 24
checkbox input "false"
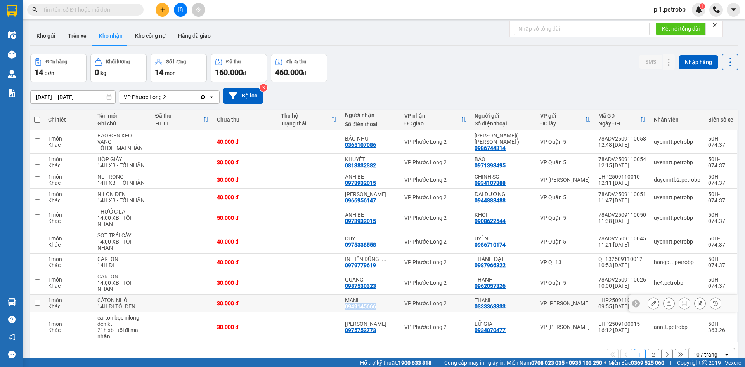
drag, startPoint x: 346, startPoint y: 307, endPoint x: 382, endPoint y: 309, distance: 35.4
click at [382, 309] on td "MẠNH 0949145666" at bounding box center [370, 303] width 59 height 17
checkbox input "true"
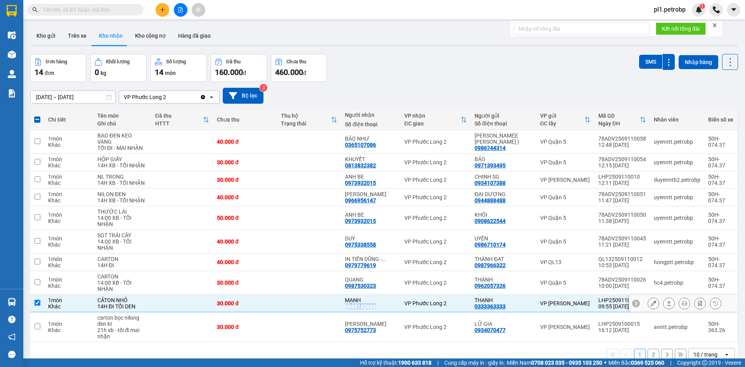
copy div "0949145666"
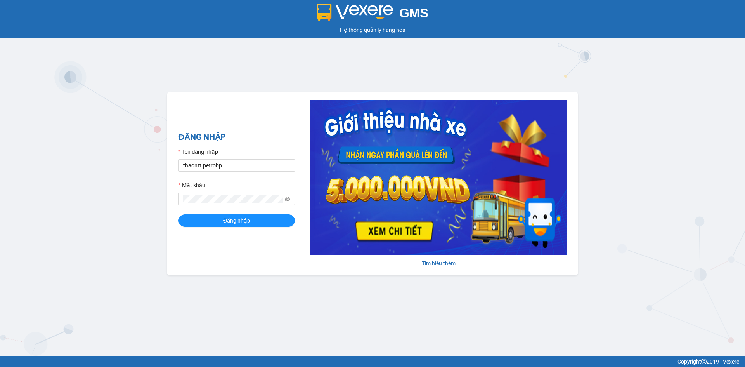
click at [239, 176] on form "Tên đăng nhập thaontt.petrobp Mật khẩu Đăng nhập" at bounding box center [237, 187] width 116 height 79
click at [251, 167] on input "thaontt.petrobp" at bounding box center [237, 165] width 116 height 12
click at [248, 170] on input "loid.petrobp" at bounding box center [237, 165] width 116 height 12
type input "pl1.petrobp"
click at [242, 224] on span "Đăng nhập" at bounding box center [236, 220] width 27 height 9
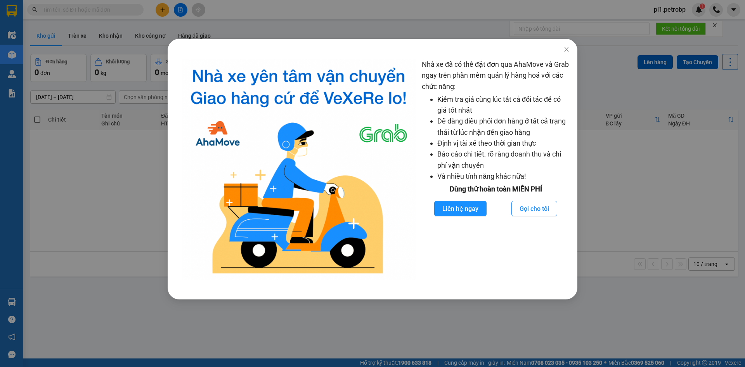
click at [597, 143] on div "Nhà xe đã có thể đặt đơn qua AhaMove và Grab ngay trên phần mềm quản lý hàng ho…" at bounding box center [372, 183] width 745 height 367
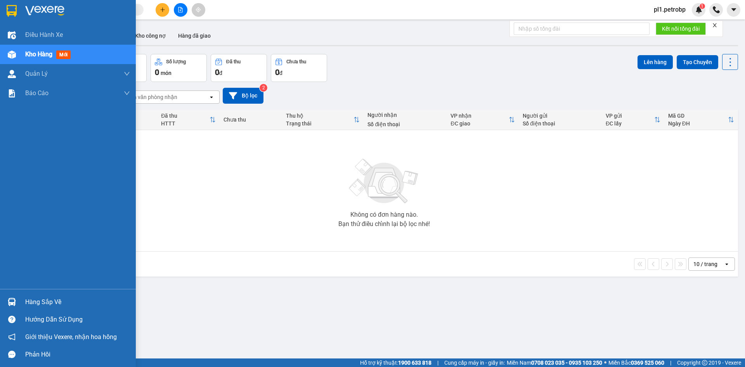
click at [36, 301] on div "Hàng sắp về" at bounding box center [77, 302] width 105 height 12
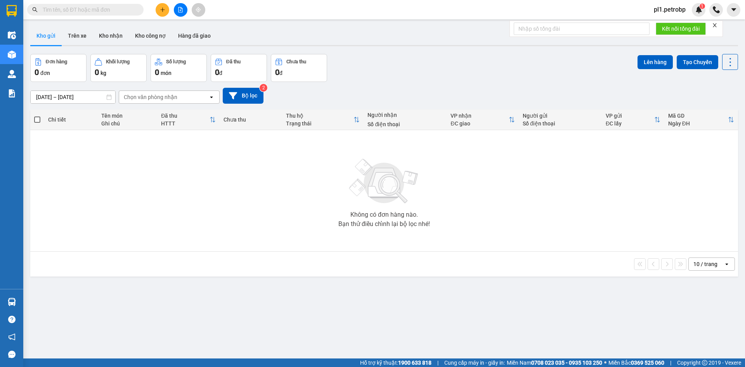
click at [384, 222] on section "Kết quả tìm kiếm ( 0 ) Bộ lọc No Data pl1.petrobp 1 Điều hành xe Kho hàng mới Q…" at bounding box center [372, 183] width 745 height 367
click at [90, 12] on input "text" at bounding box center [89, 9] width 92 height 9
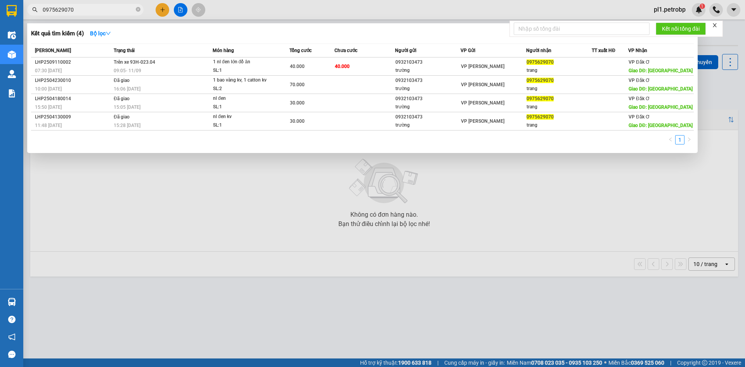
type input "0975629070"
click at [346, 241] on div at bounding box center [372, 183] width 745 height 367
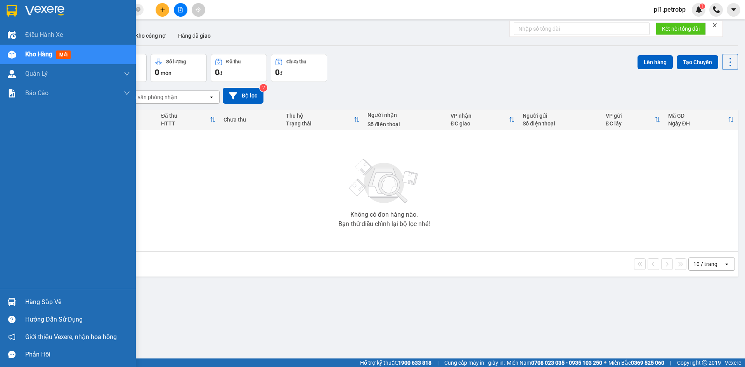
click at [18, 303] on div at bounding box center [12, 302] width 14 height 14
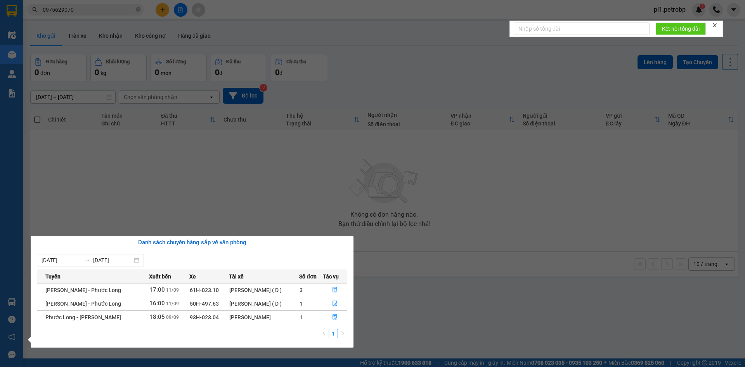
click at [271, 207] on section "Kết quả tìm kiếm ( 4 ) Bộ lọc Mã ĐH Trạng thái Món hàng Tổng cước Chưa cước Ngư…" at bounding box center [372, 183] width 745 height 367
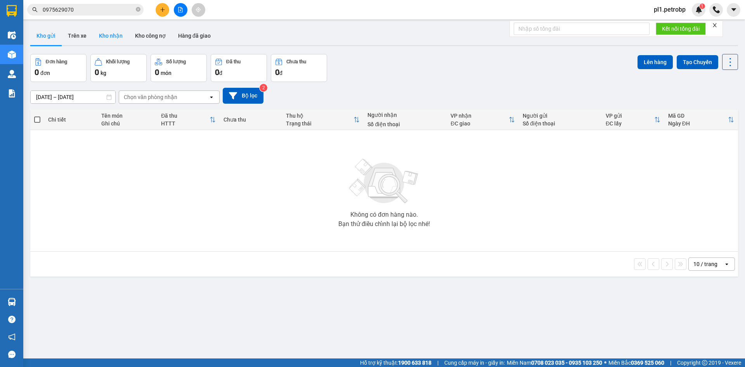
click at [97, 35] on button "Kho nhận" at bounding box center [111, 35] width 36 height 19
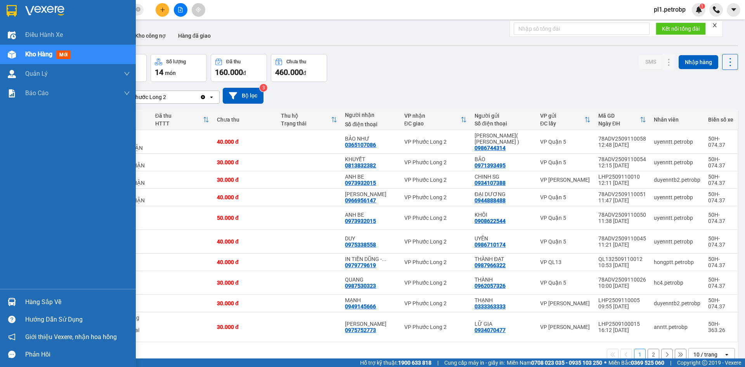
click at [15, 291] on div "Hàng sắp về Hướng dẫn sử dụng Giới thiệu Vexere, nhận hoa hồng Phản hồi" at bounding box center [68, 326] width 136 height 74
